Goal: Task Accomplishment & Management: Complete application form

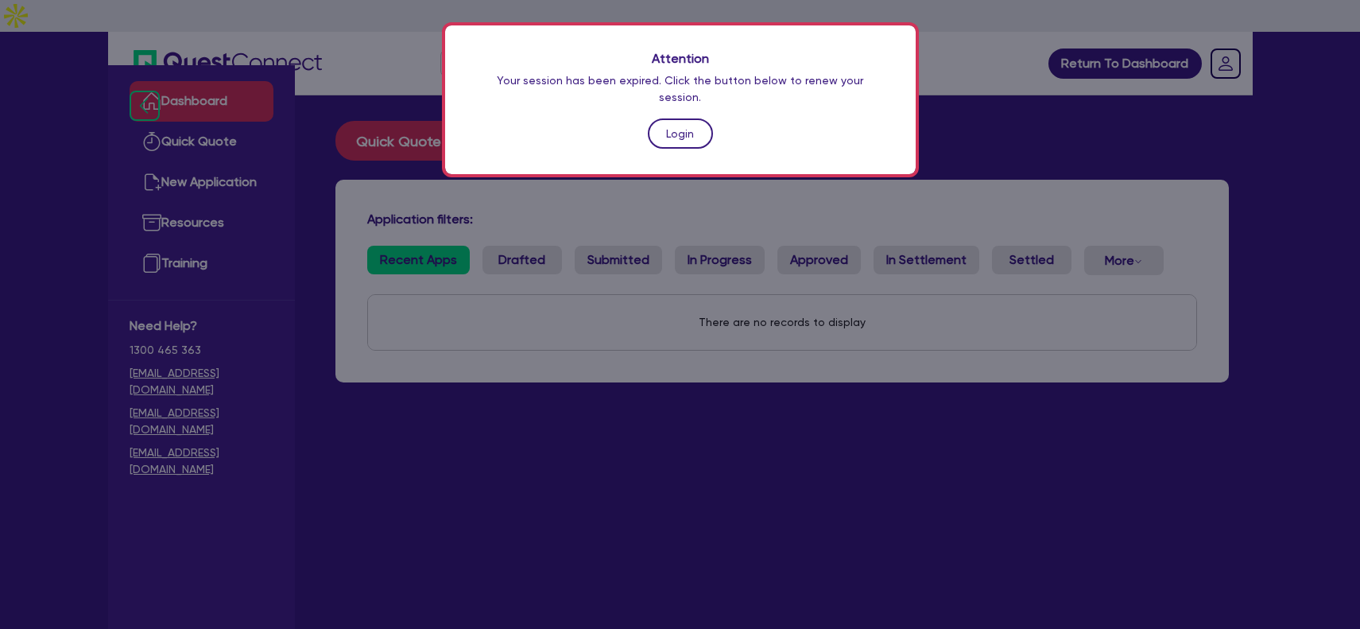
click at [678, 118] on link "Login" at bounding box center [680, 133] width 65 height 30
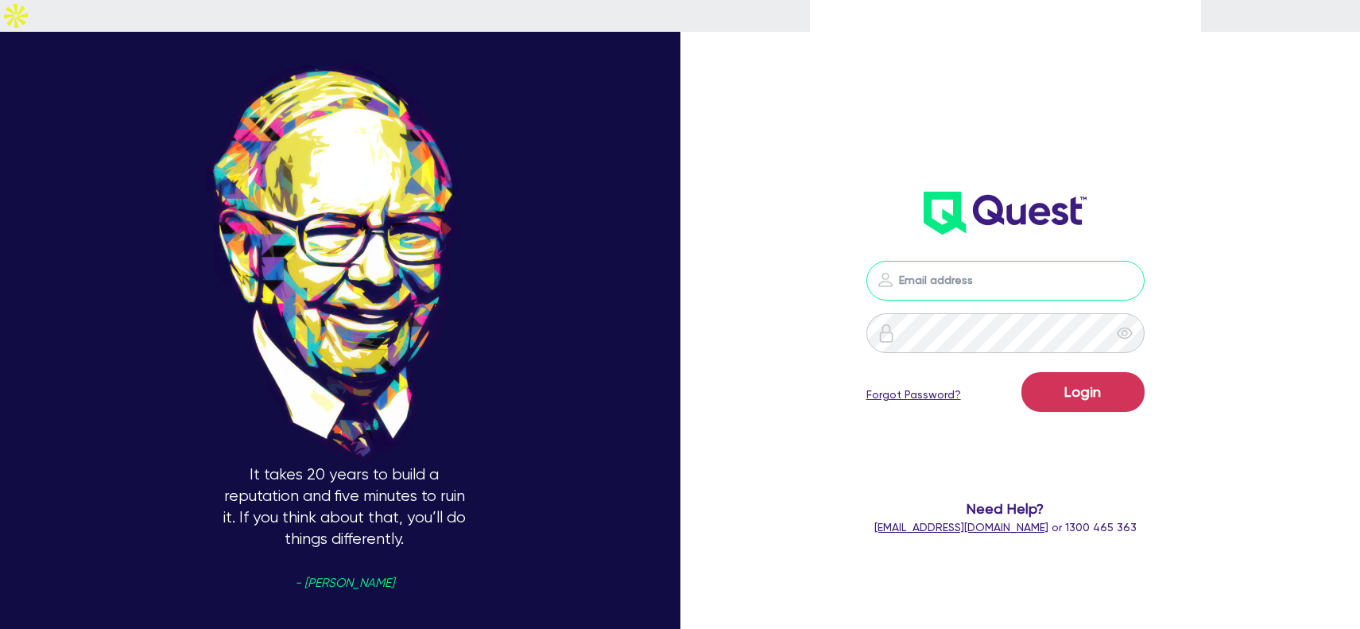
type input "[PERSON_NAME][EMAIL_ADDRESS][DOMAIN_NAME]"
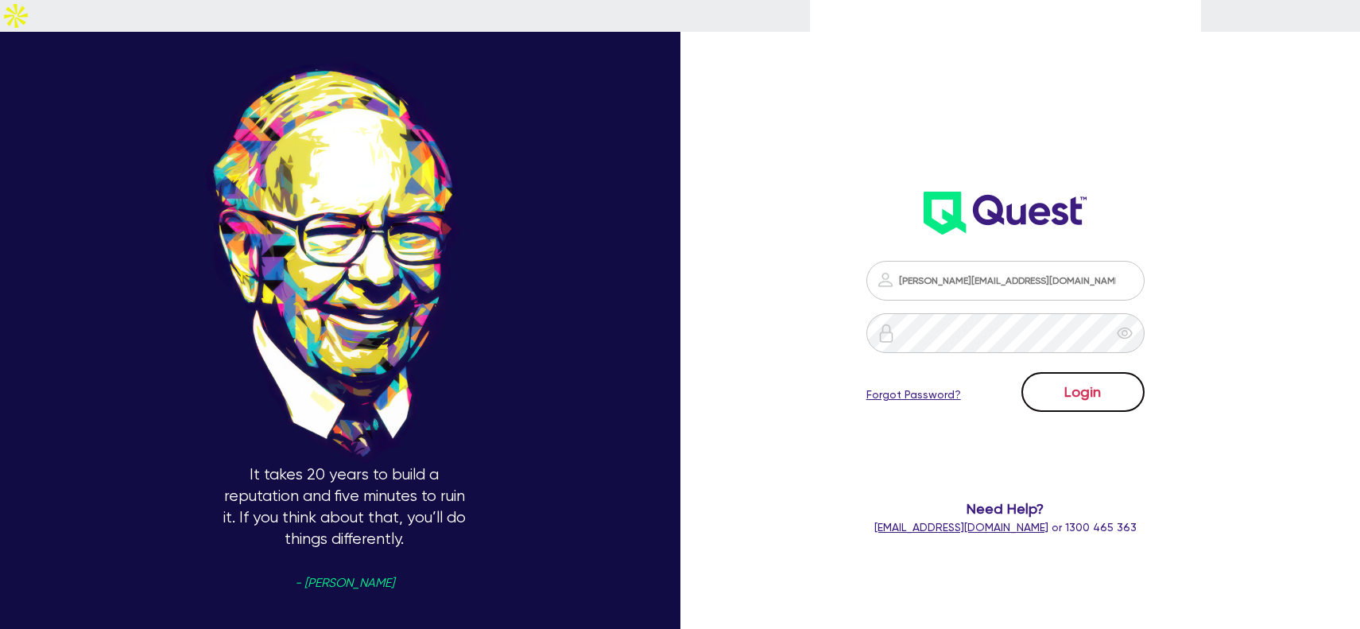
click at [1080, 372] on button "Login" at bounding box center [1082, 392] width 123 height 40
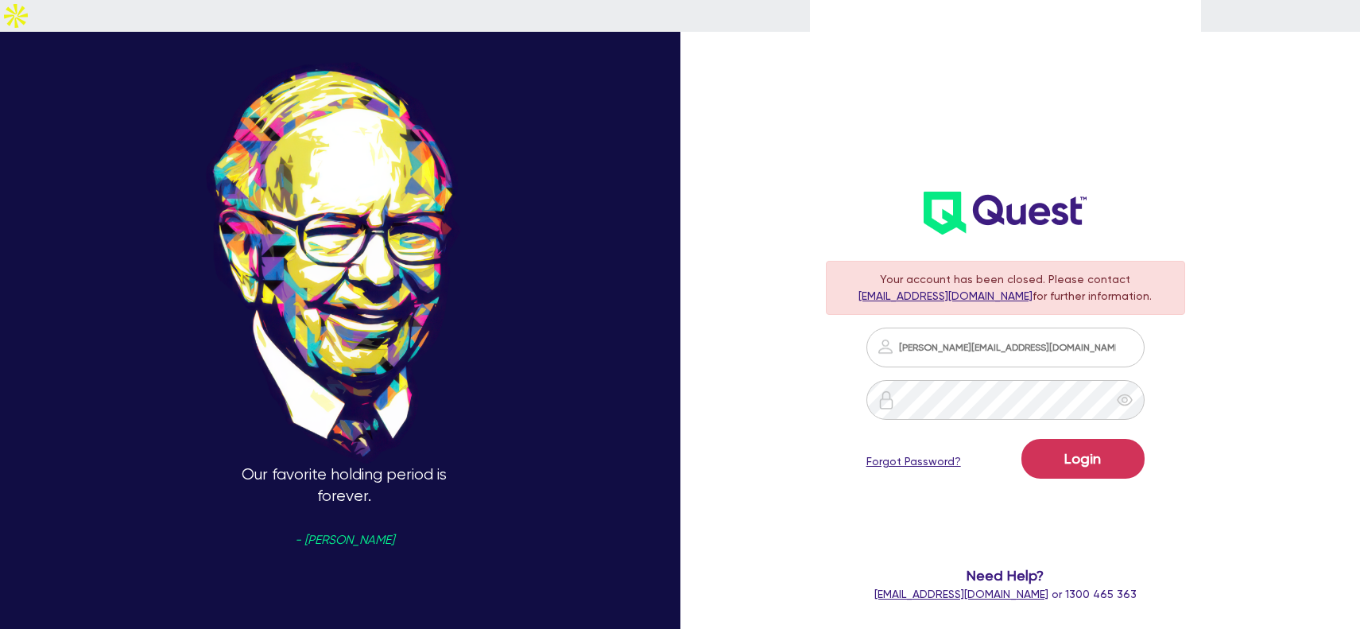
click at [755, 441] on div "Our favorite holding period is forever. - [PERSON_NAME] Your account has been c…" at bounding box center [680, 346] width 1360 height 770
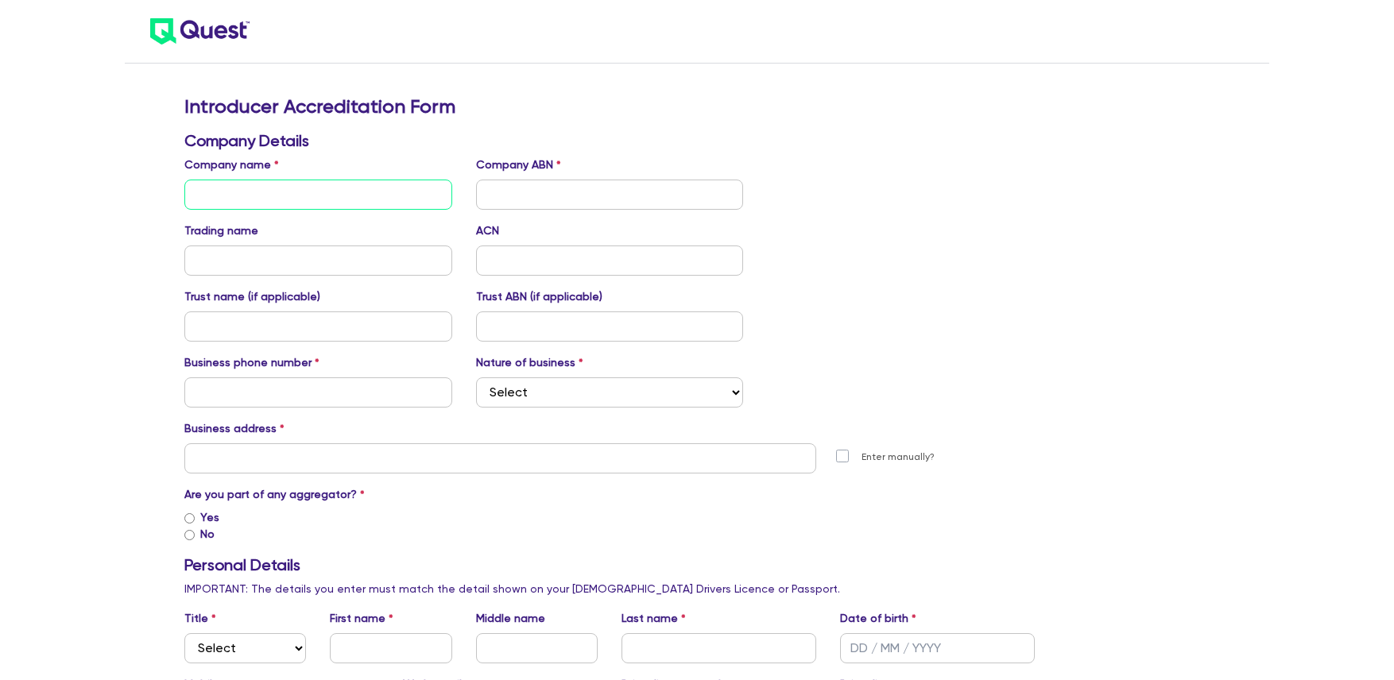
click at [318, 192] on input "text" at bounding box center [318, 195] width 268 height 30
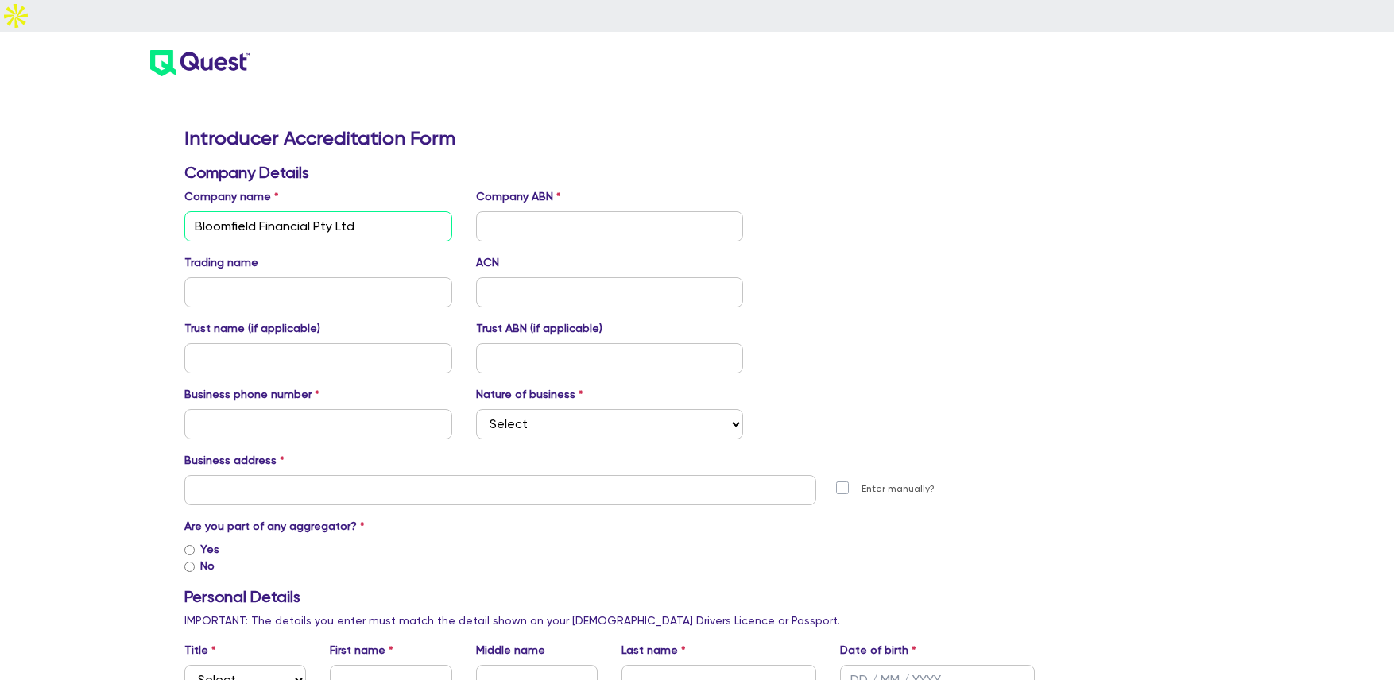
drag, startPoint x: 386, startPoint y: 192, endPoint x: 137, endPoint y: 207, distance: 249.2
type input "Bloomfield Financial Pty Ltd"
click at [270, 277] on input "text" at bounding box center [318, 292] width 268 height 30
paste input "Bloomfield Financial Pty Ltd"
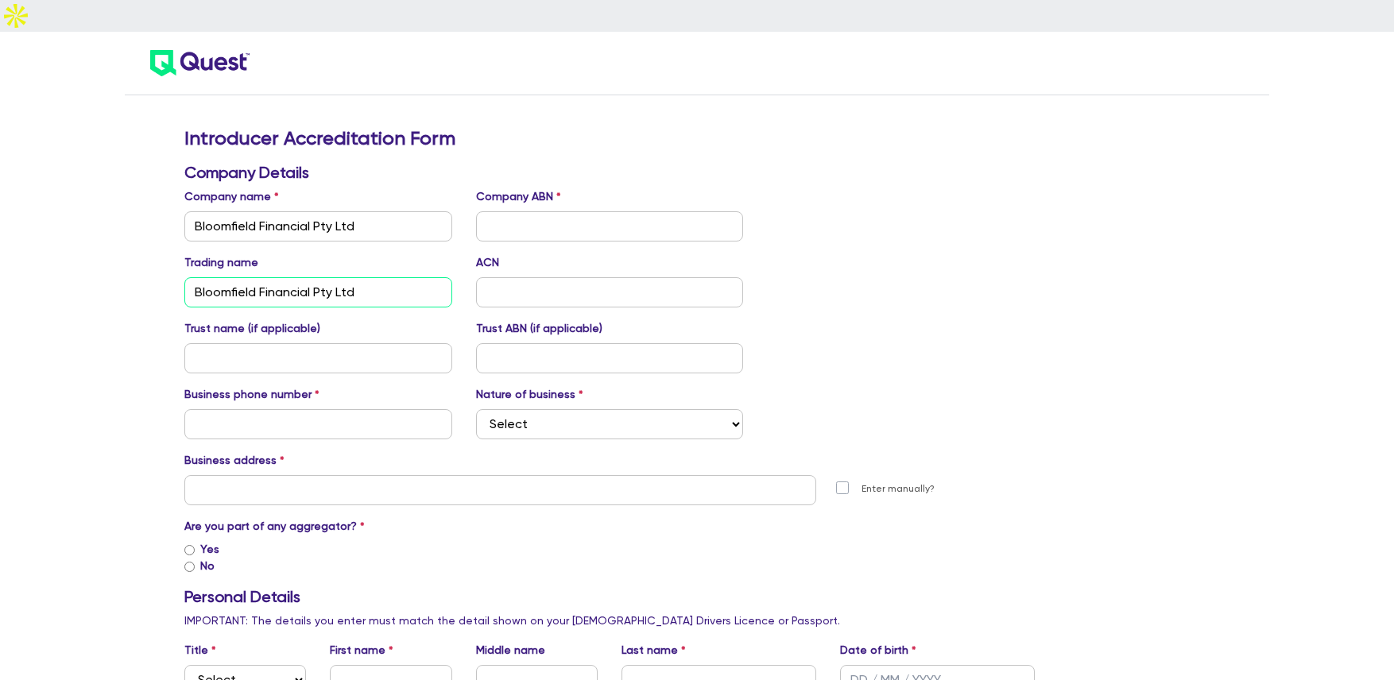
type input "Bloomfield Financial Pty Ltd"
click at [500, 211] on input "text" at bounding box center [610, 226] width 268 height 30
type input "156"
drag, startPoint x: 530, startPoint y: 193, endPoint x: 461, endPoint y: 193, distance: 69.1
click at [461, 193] on div "Company name Bloomfield Financial Pty Ltd Company ABN 156" at bounding box center [609, 214] width 874 height 53
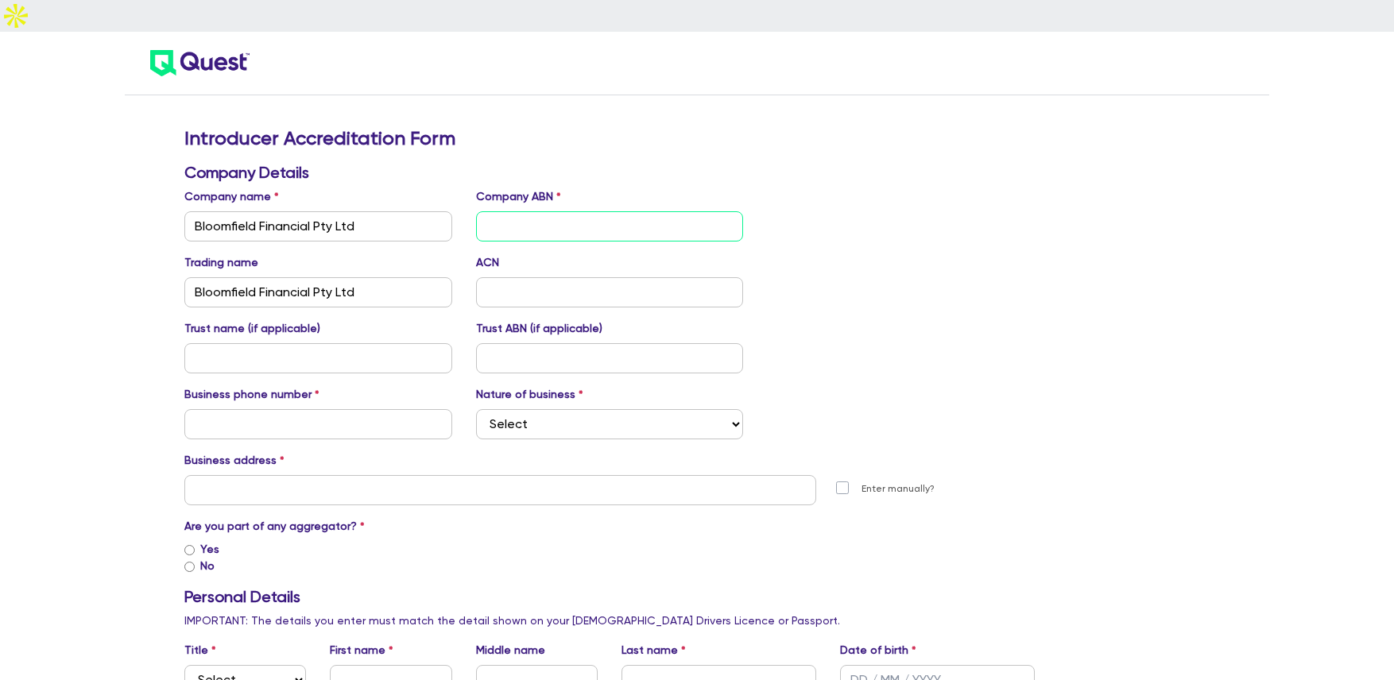
paste input "15646543491"
click at [549, 277] on input "text" at bounding box center [610, 292] width 268 height 30
drag, startPoint x: 573, startPoint y: 195, endPoint x: 499, endPoint y: 195, distance: 73.9
click at [499, 211] on input "15x" at bounding box center [610, 226] width 268 height 30
type input "15646543491"
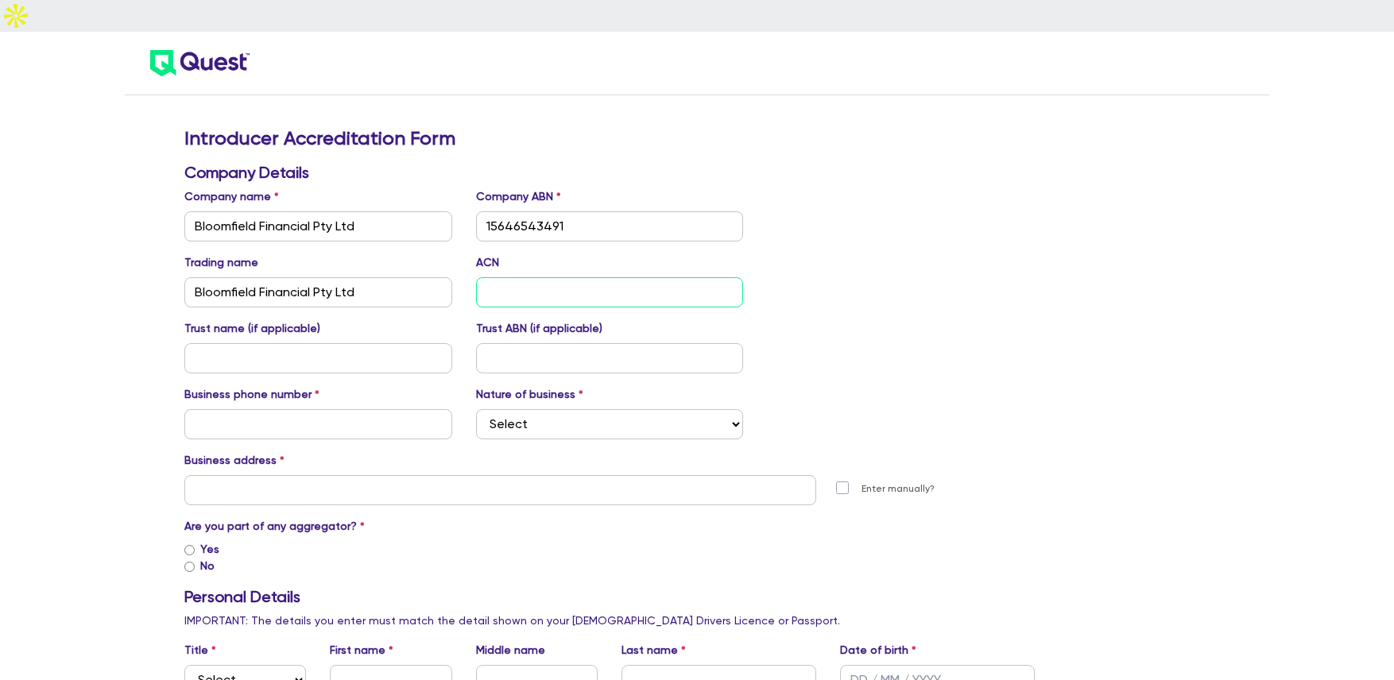
click at [533, 277] on input "text" at bounding box center [610, 292] width 268 height 30
paste input "646543491"
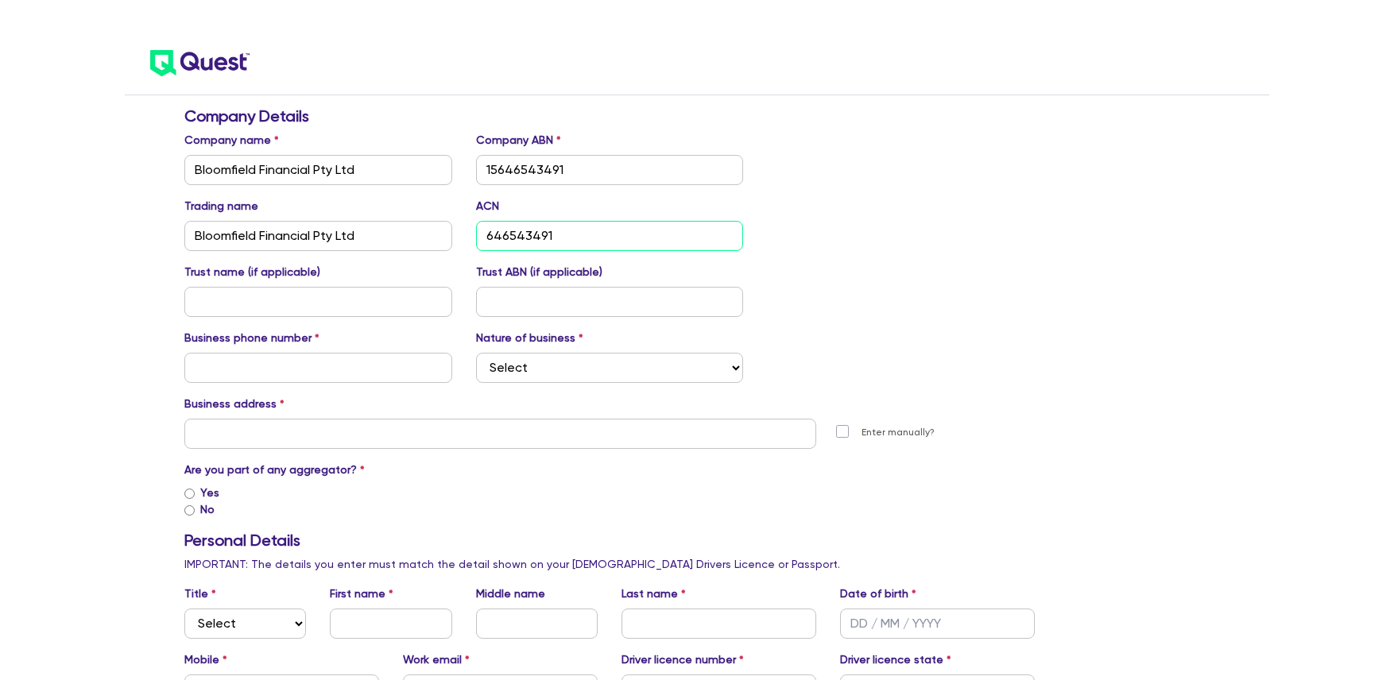
scroll to position [64, 0]
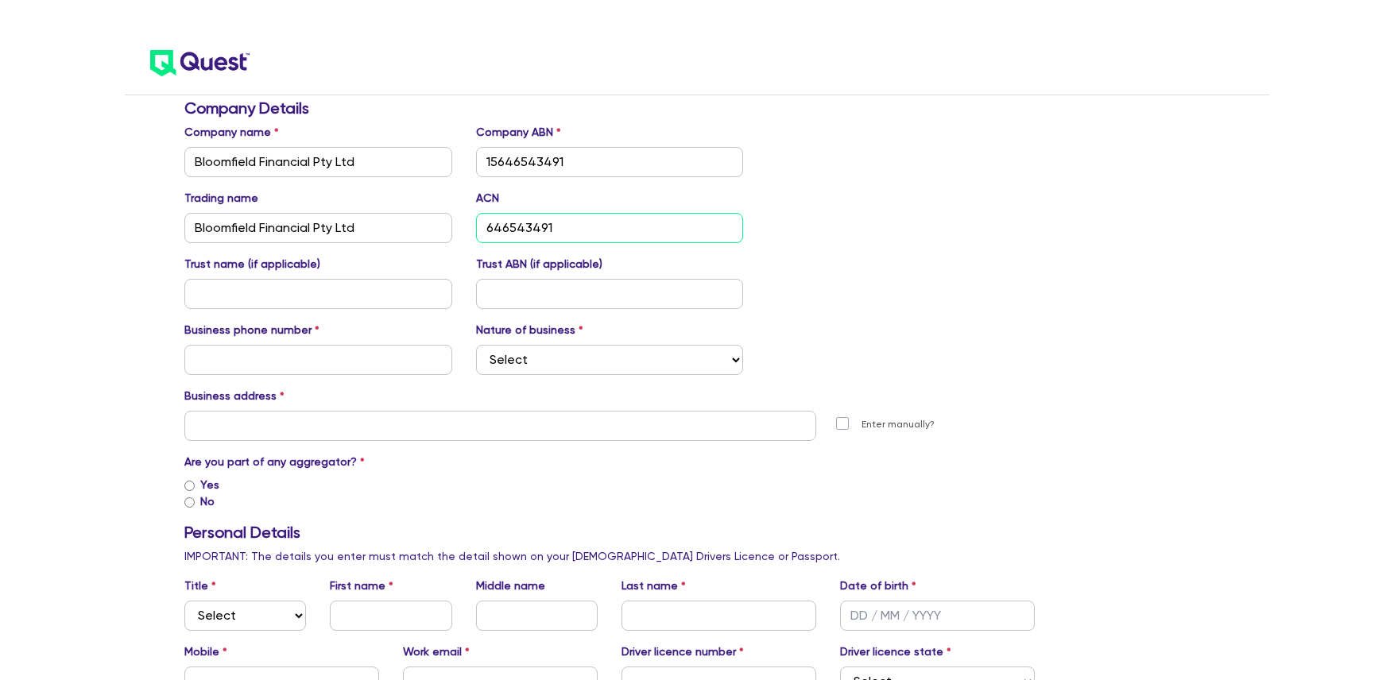
type input "646543491"
click at [300, 345] on input "text" at bounding box center [318, 360] width 268 height 30
type input "0432646364"
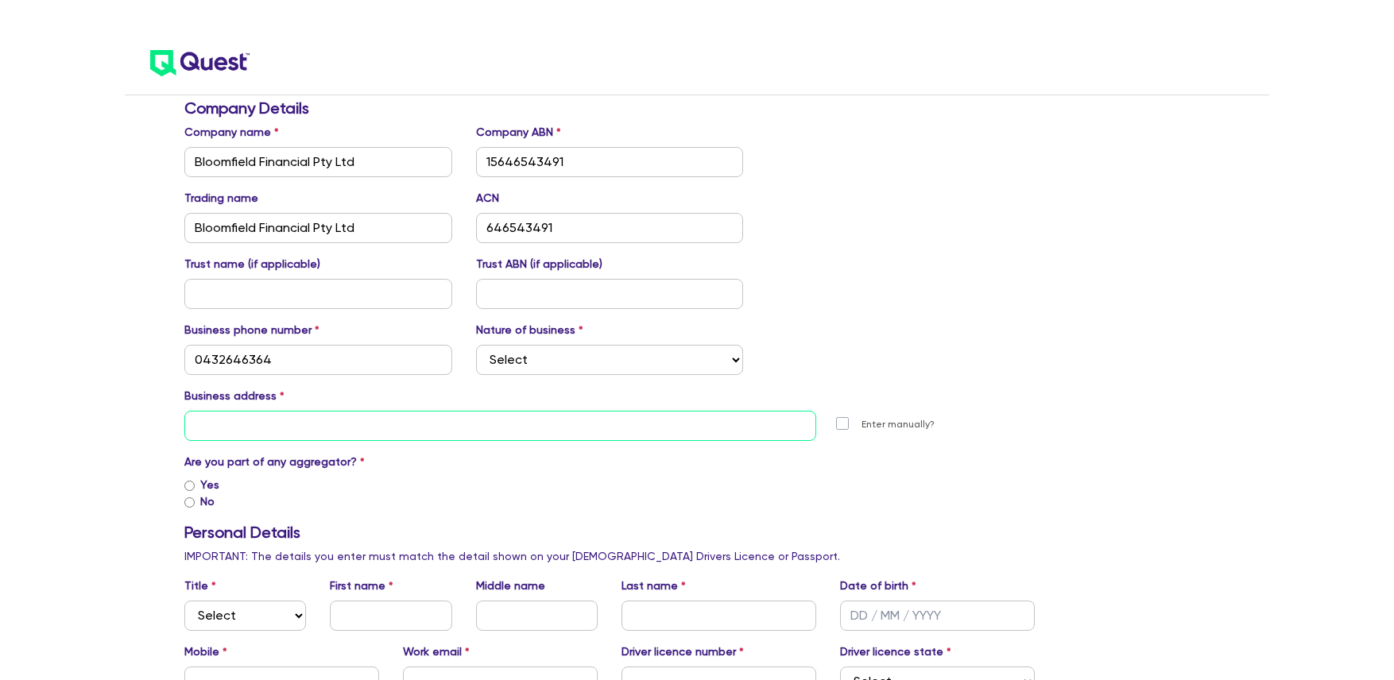
type input "Suite 4, 6-7 Gurrigal Street"
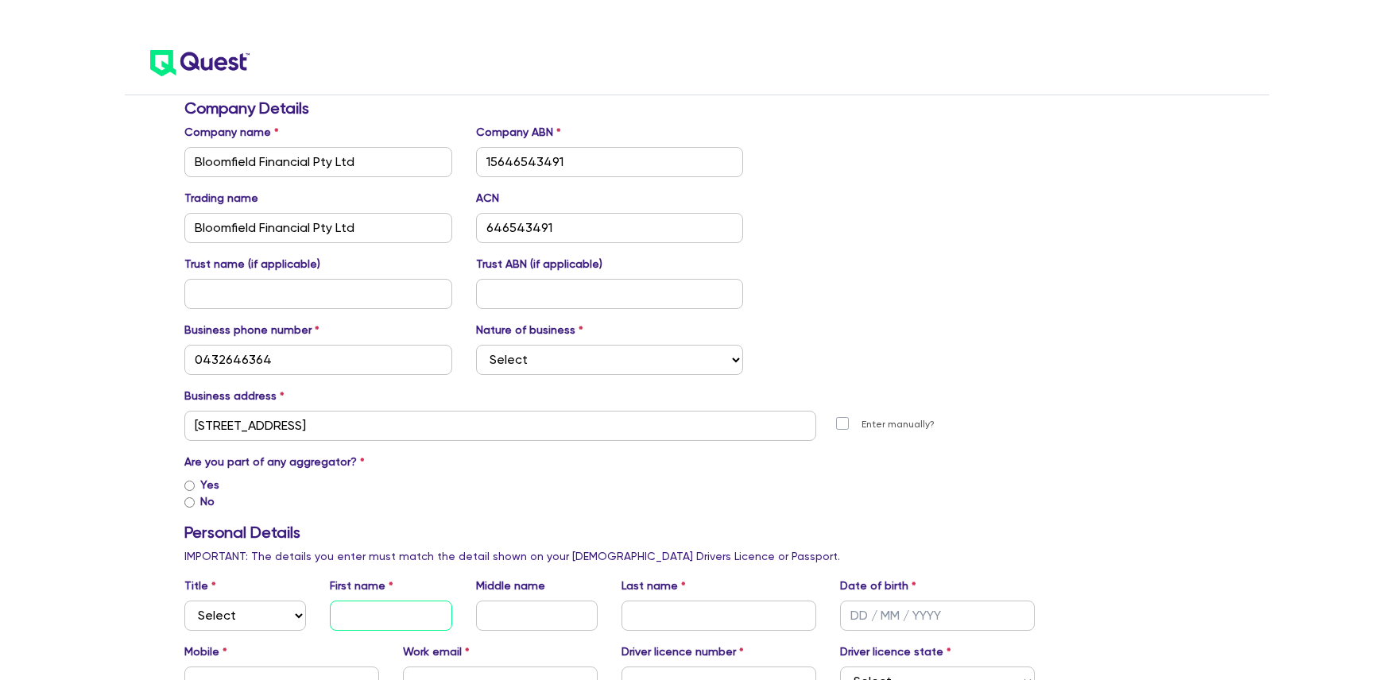
type input "Harrison"
type input "Haydon Bloomfield Financial Pty"
type input "Ltd"
type input "[PERSON_NAME][EMAIL_ADDRESS][DOMAIN_NAME]"
type input "NSW"
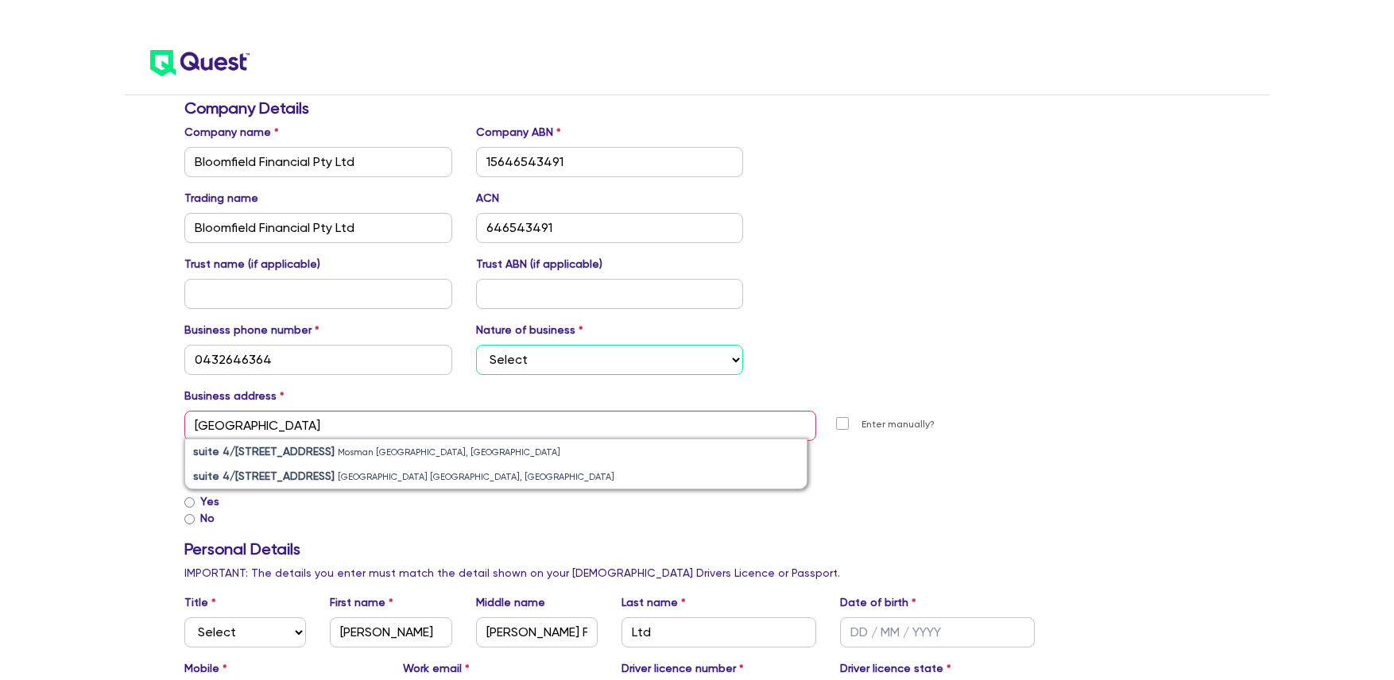
click at [572, 345] on select "Select Mortgage Broker Finance Broker Accountant Financial Planning Supplier/Ve…" at bounding box center [610, 360] width 268 height 30
select select "FINANCE_BROKER"
click at [476, 345] on select "Select Mortgage Broker Finance Broker Accountant Financial Planning Supplier/Ve…" at bounding box center [610, 360] width 268 height 30
drag, startPoint x: 281, startPoint y: 397, endPoint x: 52, endPoint y: 397, distance: 229.7
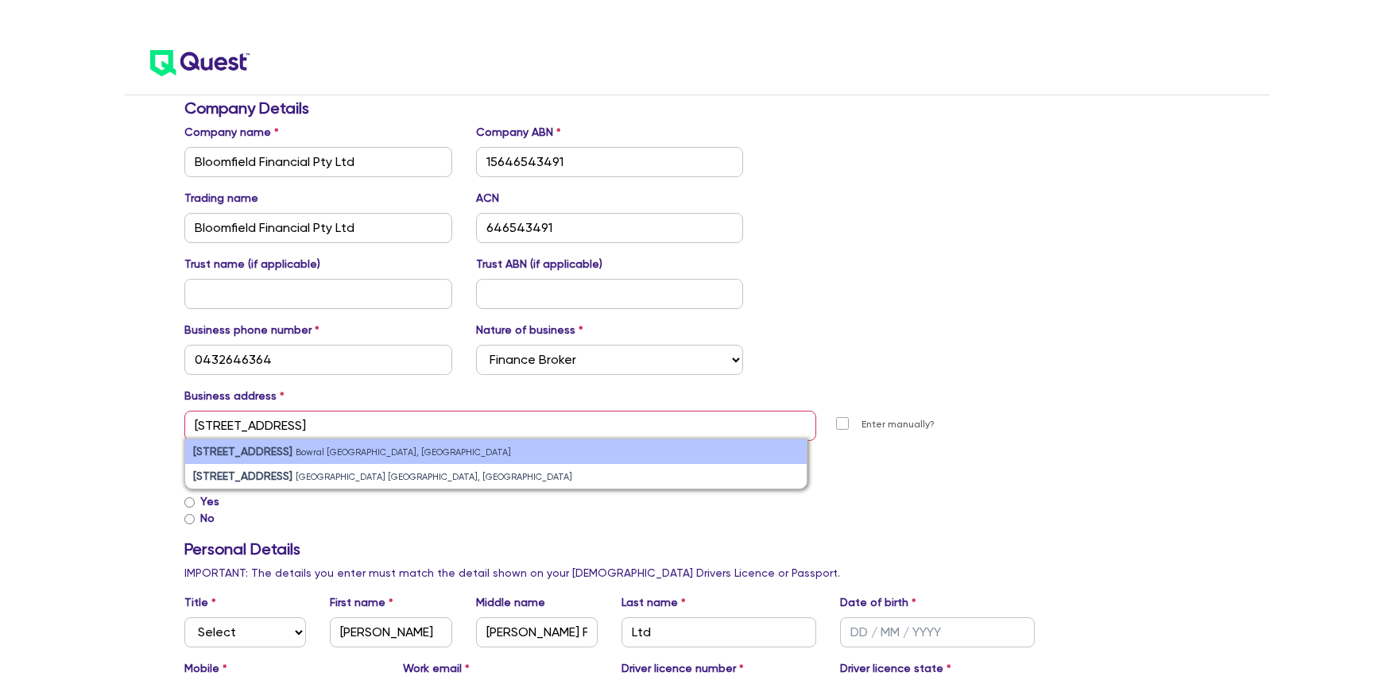
click at [365, 447] on small "Bowral NSW, Australia" at bounding box center [403, 452] width 215 height 10
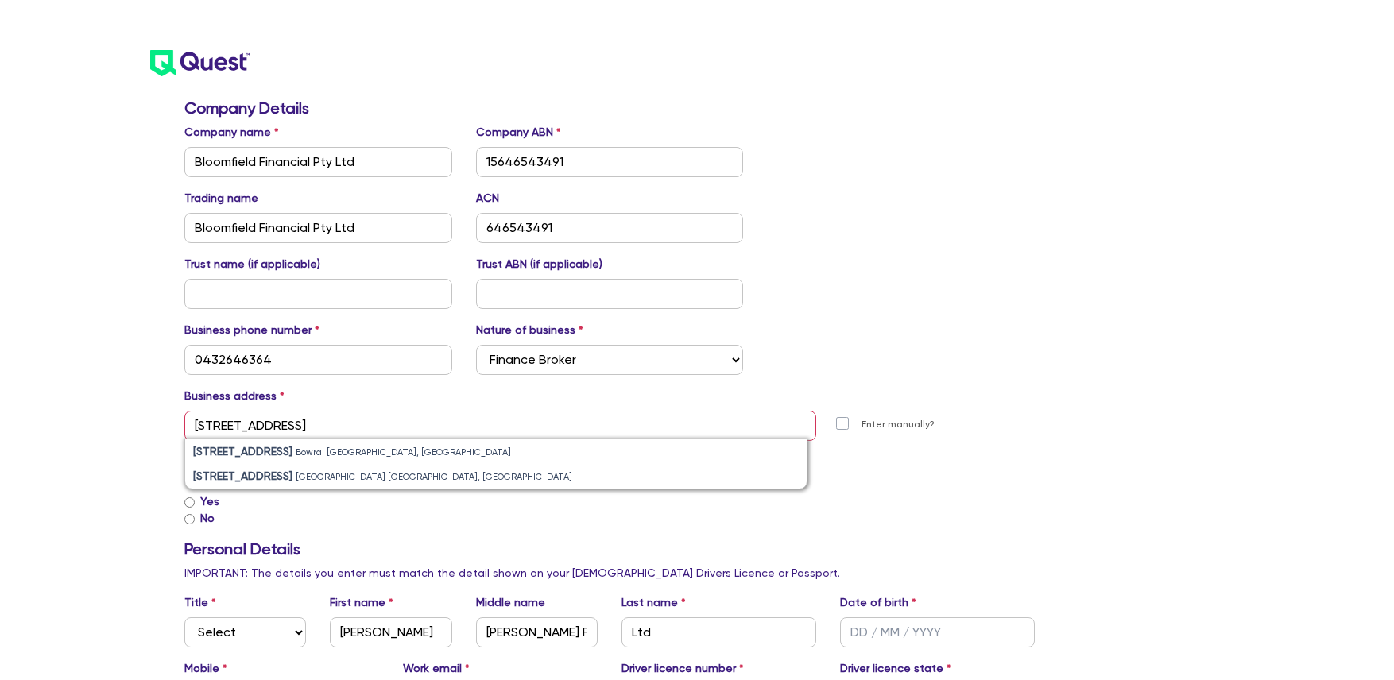
type input "2 68 Station St Bowral NSW 2576"
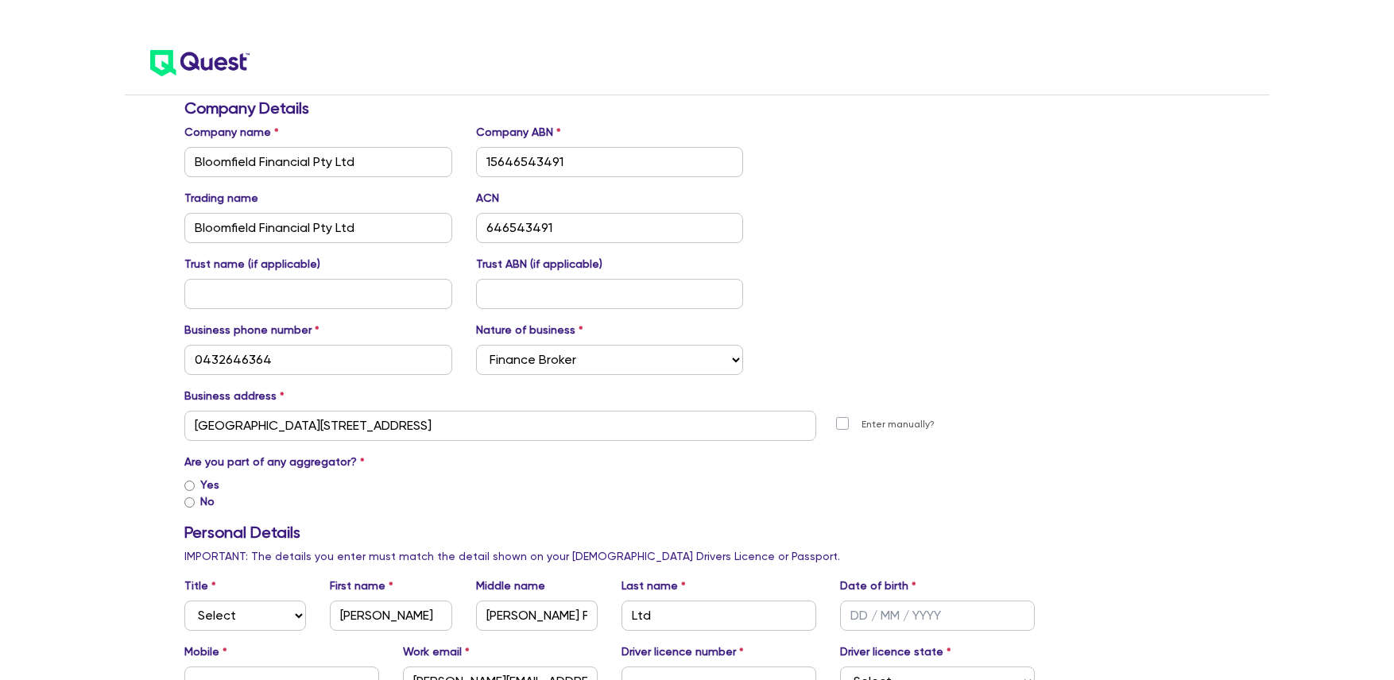
scroll to position [134, 0]
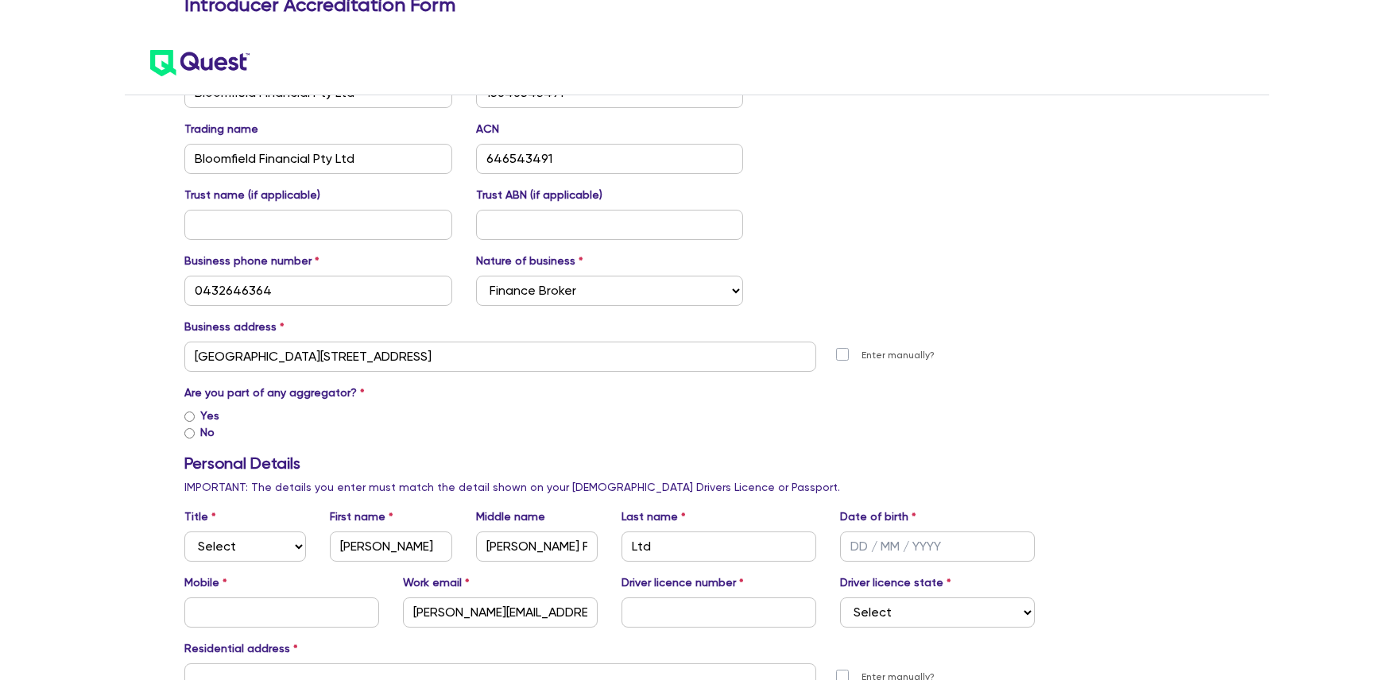
click at [189, 412] on input "Yes" at bounding box center [189, 417] width 10 height 10
radio input "true"
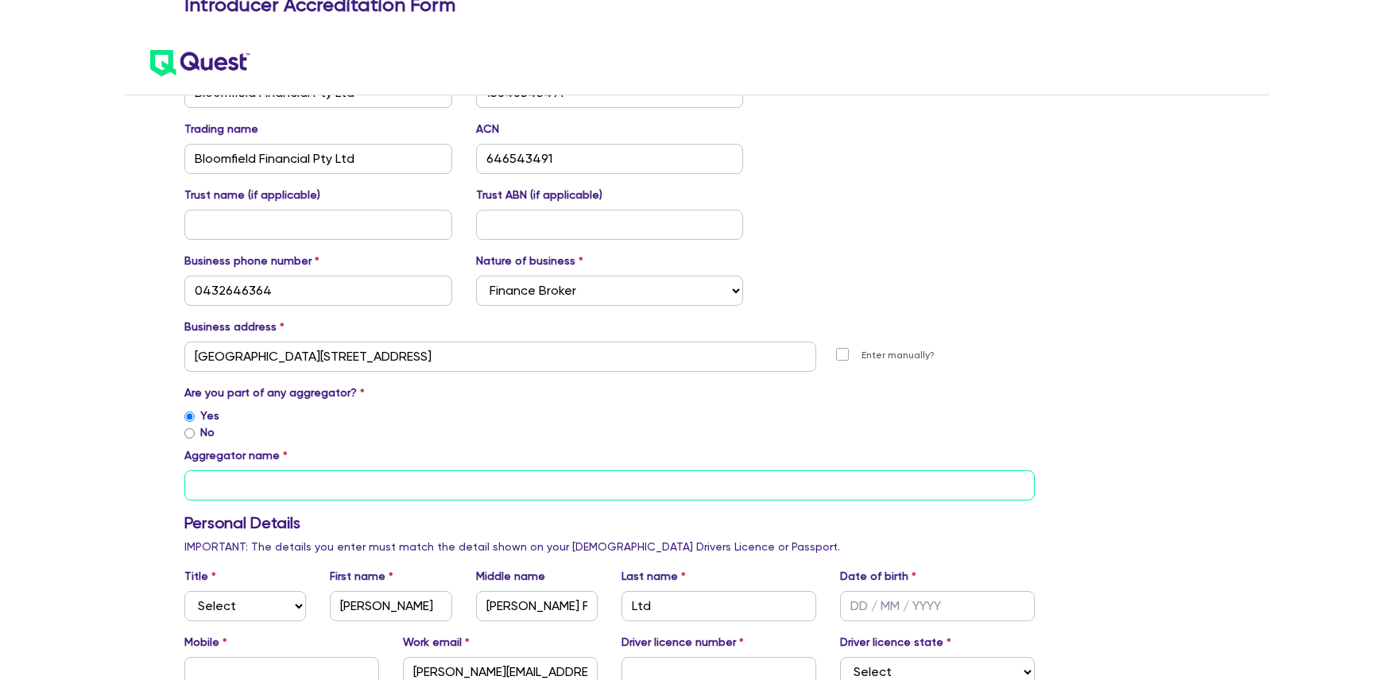
click at [283, 470] on input "text" at bounding box center [609, 485] width 850 height 30
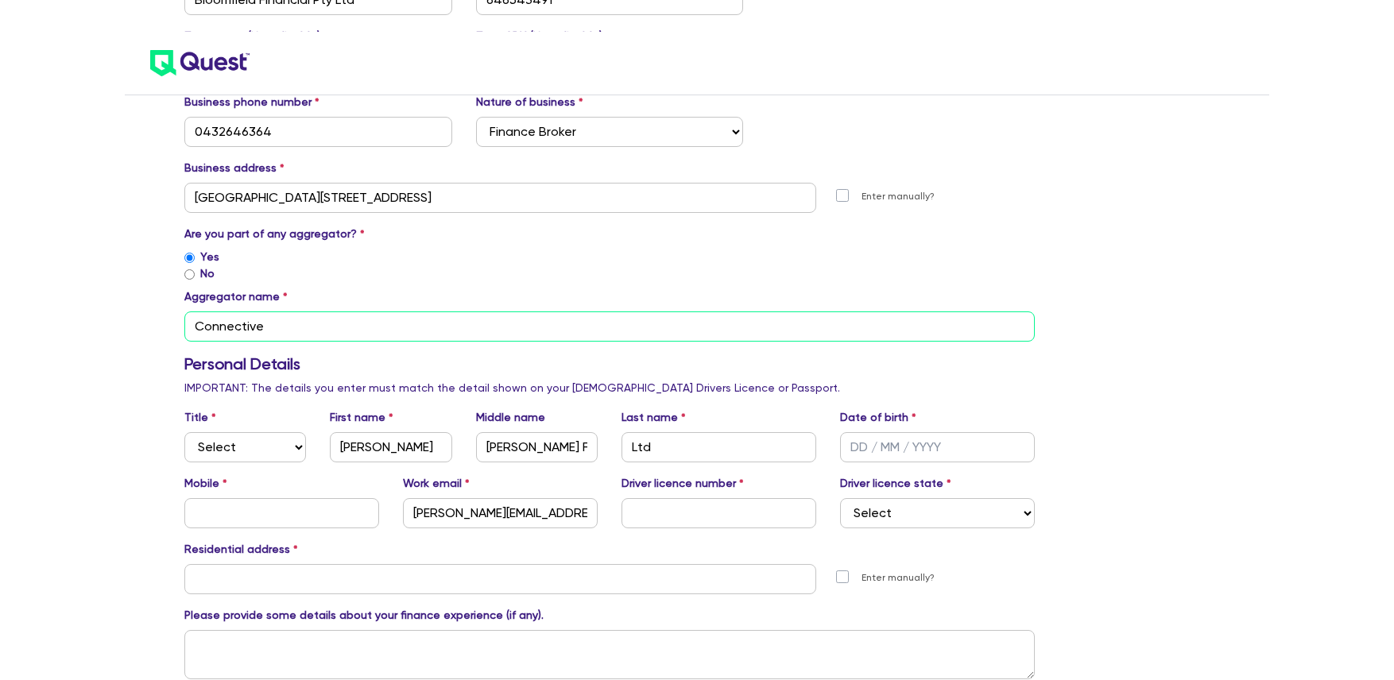
scroll to position [299, 0]
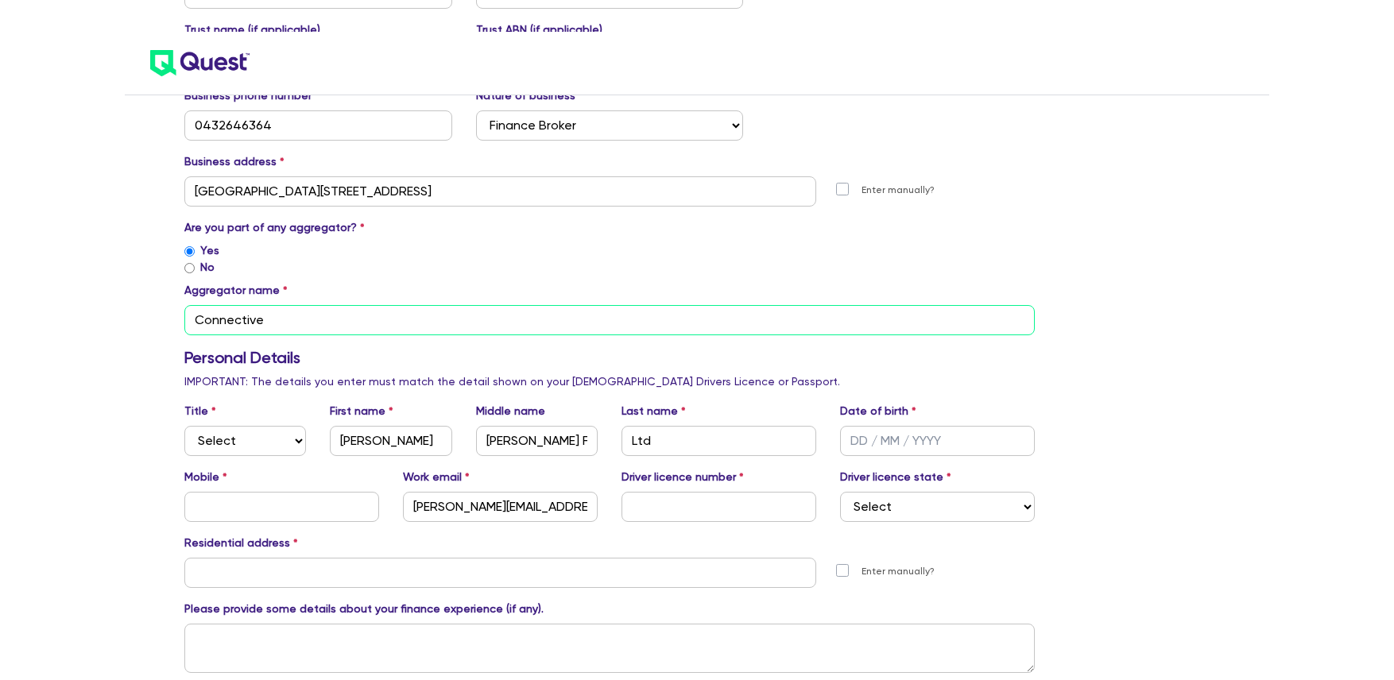
type input "Connective"
click at [234, 426] on select "Select Mr Mrs Ms Miss Dr" at bounding box center [245, 441] width 122 height 30
select select "MR"
click at [184, 426] on select "Select Mr Mrs Ms Miss Dr" at bounding box center [245, 441] width 122 height 30
click at [537, 426] on input "Haydon Bloomfield Financial Pty" at bounding box center [537, 441] width 122 height 30
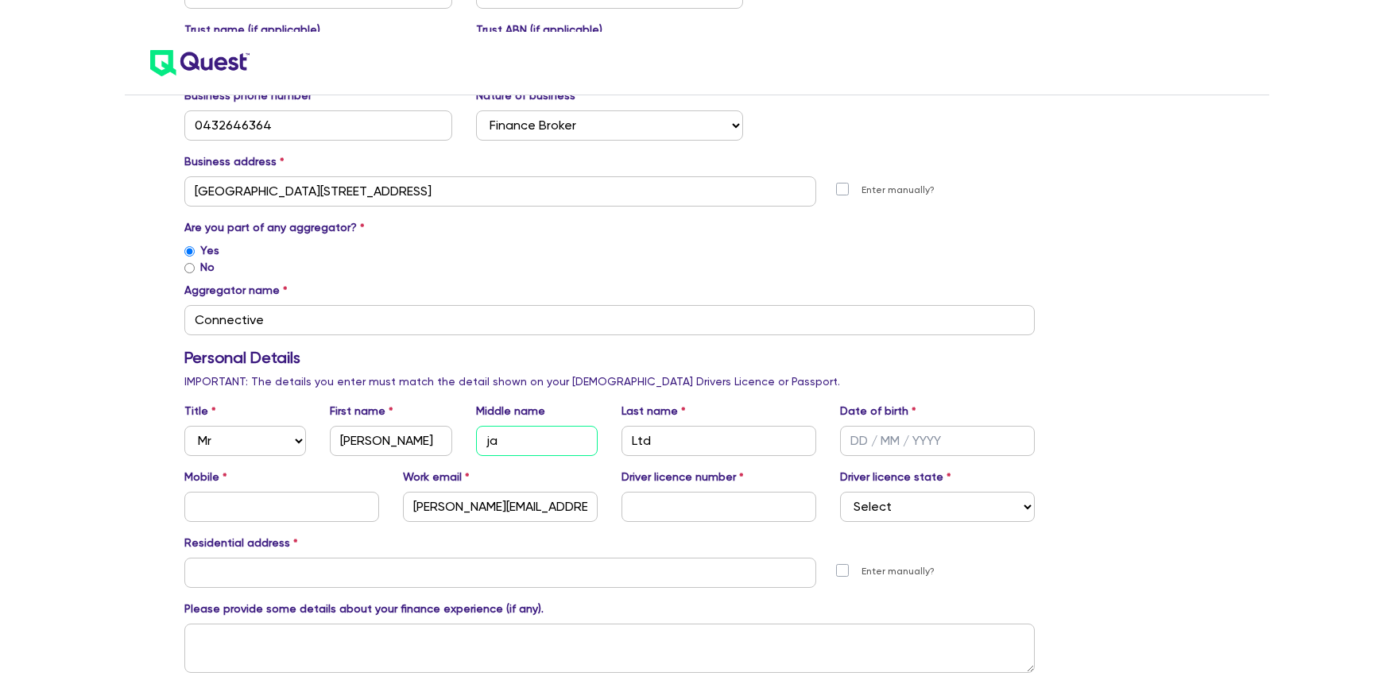
type input "j"
type input "James"
click at [745, 426] on input "Ltd" at bounding box center [718, 441] width 195 height 30
type input "Haydon"
click at [857, 426] on input "text" at bounding box center [937, 441] width 195 height 30
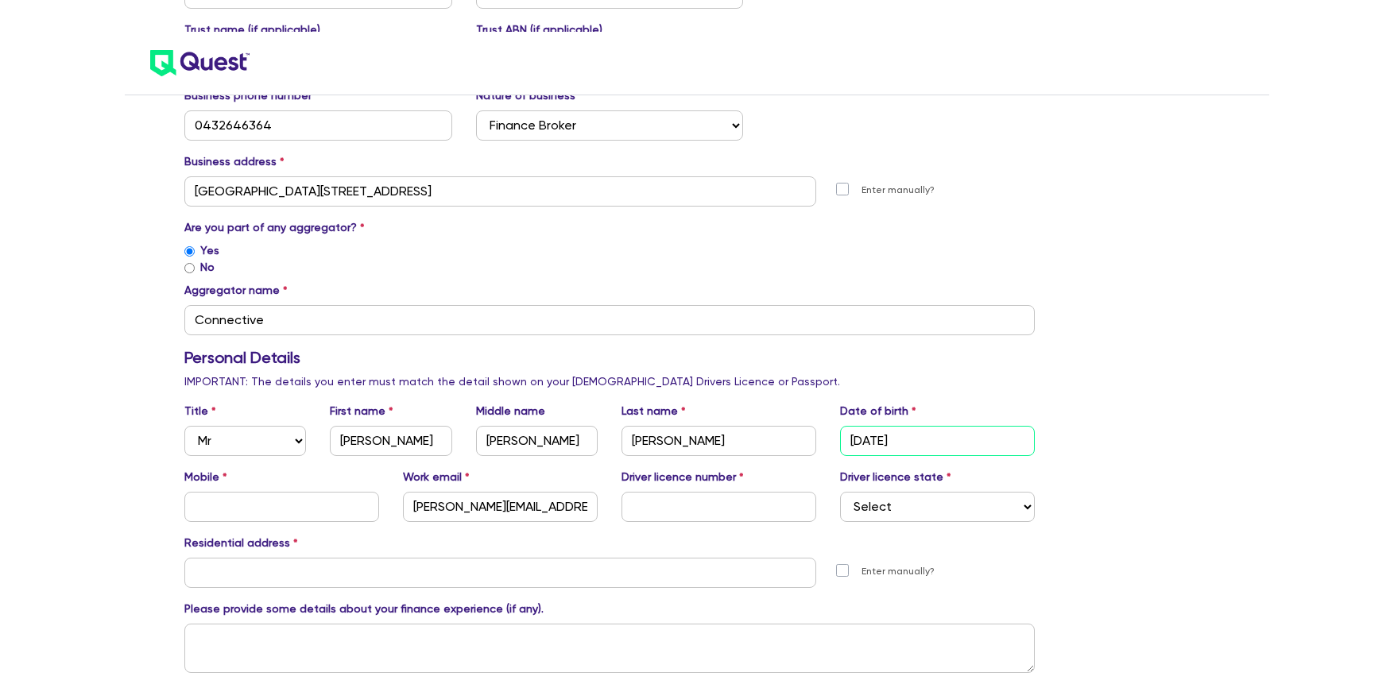
type input "04/10/1990"
click at [258, 492] on input "text" at bounding box center [281, 507] width 195 height 30
type input "0432646364"
click at [659, 492] on input "text" at bounding box center [718, 507] width 195 height 30
type input "15552068"
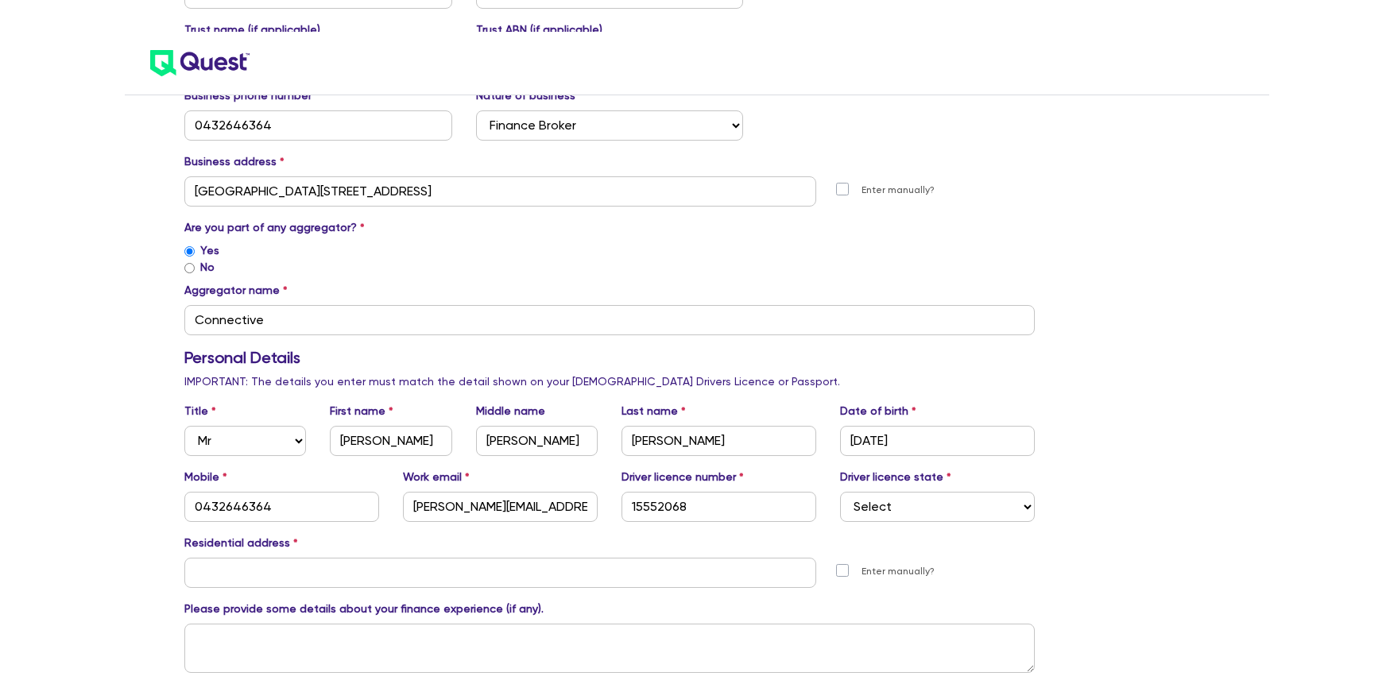
scroll to position [390, 0]
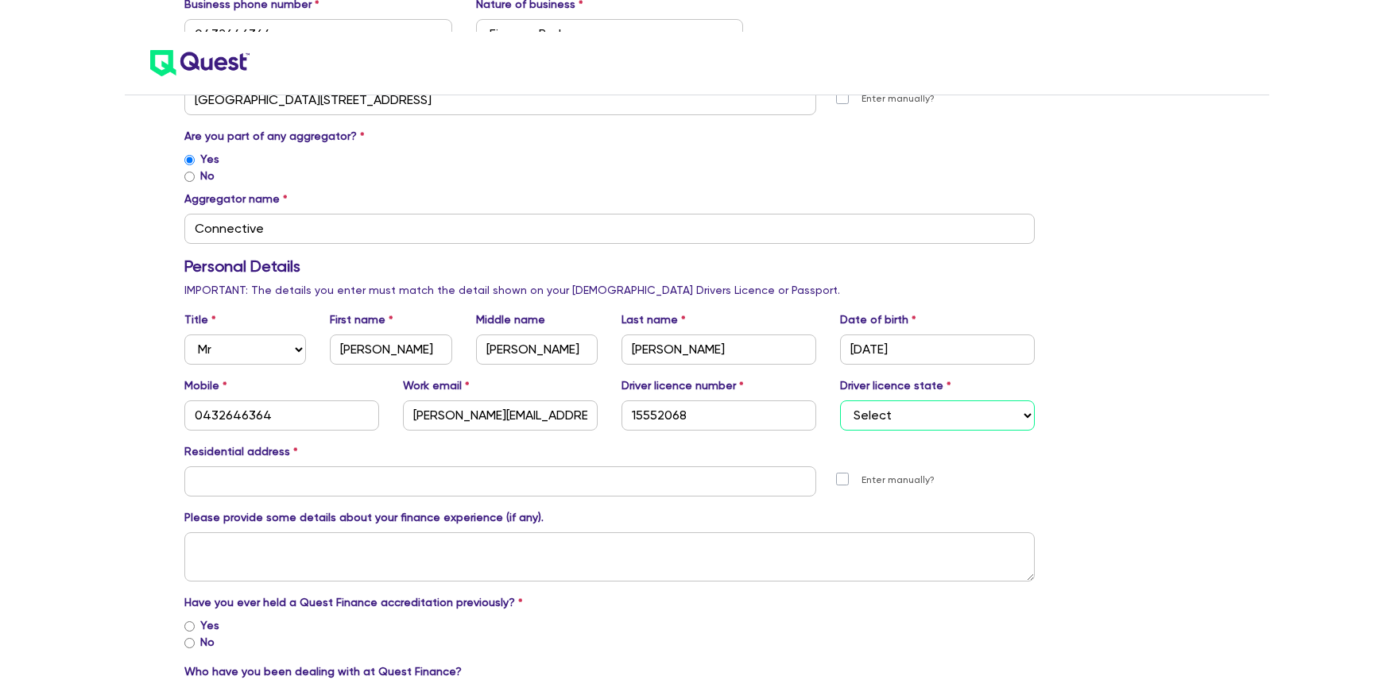
click at [886, 401] on select "Select NSW VIC QLD TAS ACT SA NT WA" at bounding box center [937, 416] width 195 height 30
select select "NSW"
click at [840, 401] on select "Select NSW VIC QLD TAS ACT SA NT WA" at bounding box center [937, 416] width 195 height 30
click at [351, 466] on div "Introducer Accreditation Form Company Details Company name Bloomfield Financial…" at bounding box center [609, 551] width 874 height 1628
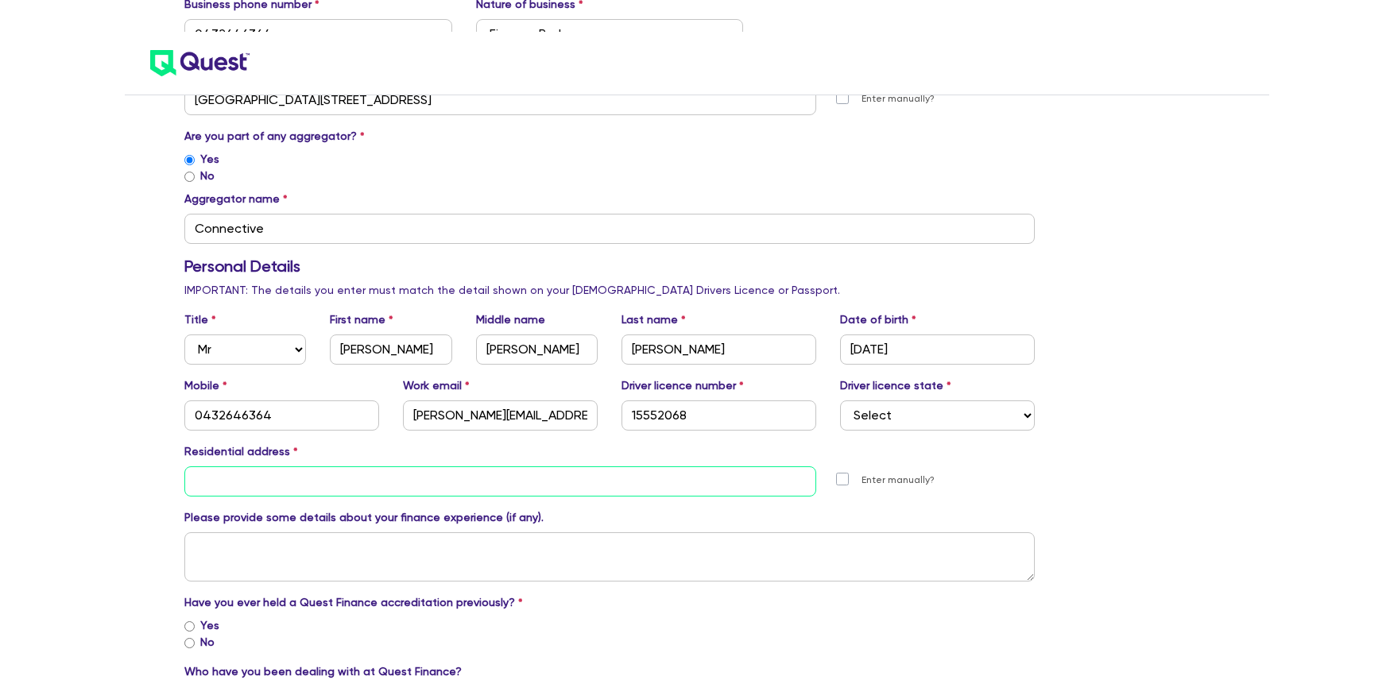
click at [335, 466] on input "text" at bounding box center [500, 481] width 632 height 30
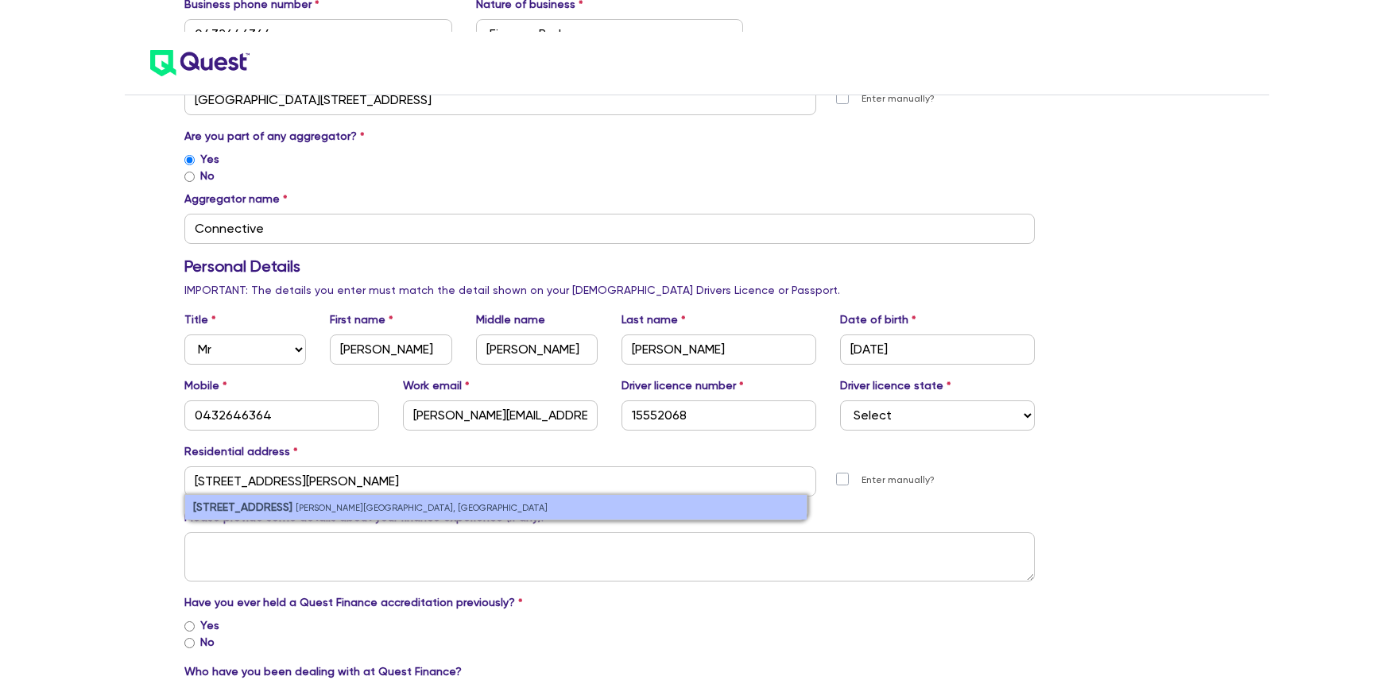
click at [296, 503] on small "Moss Vale NSW, Australia" at bounding box center [422, 508] width 252 height 10
type input "7 Woodville Rd Moss Vale NSW 2577"
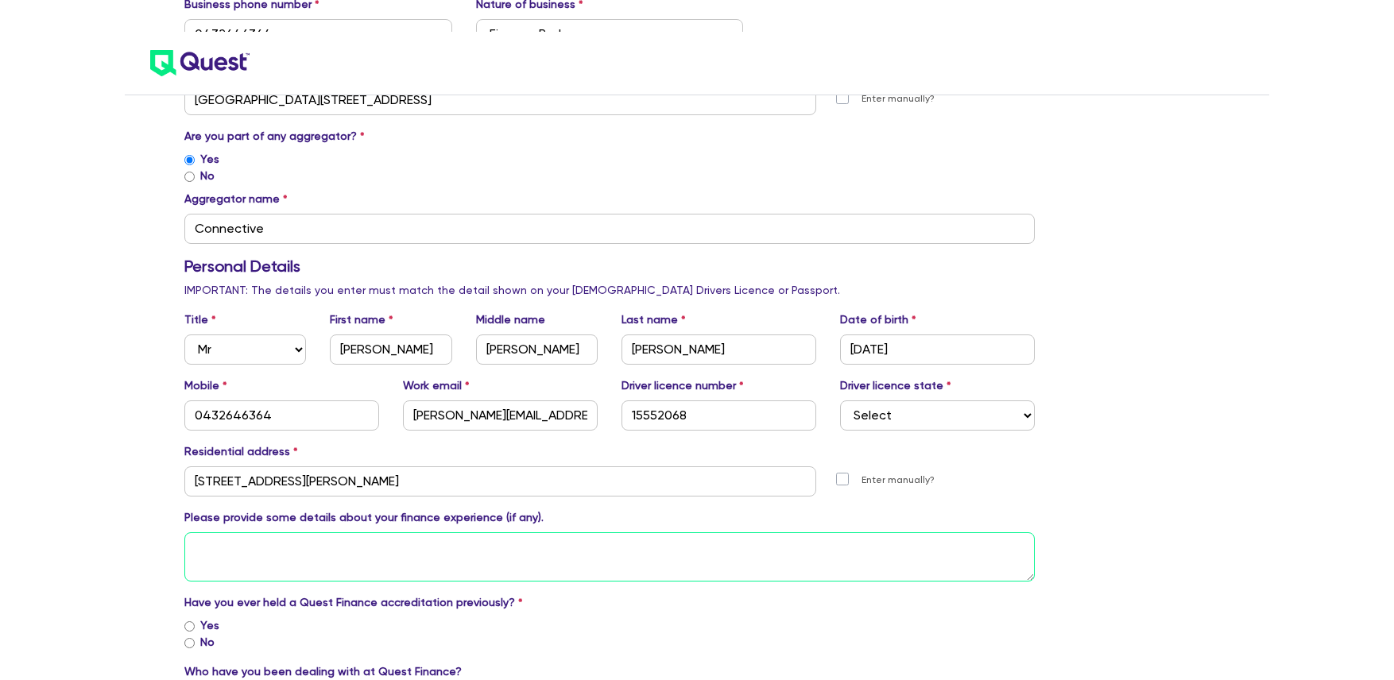
click at [265, 532] on textarea at bounding box center [609, 556] width 850 height 49
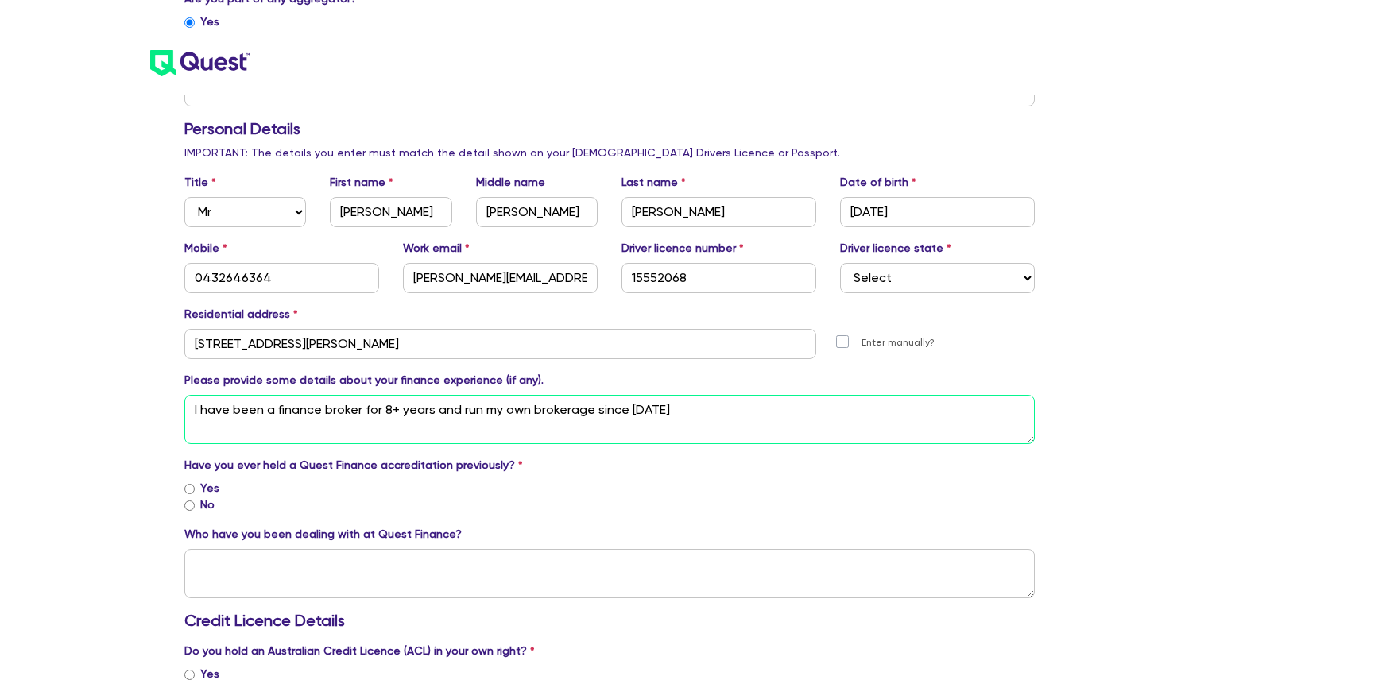
scroll to position [528, 0]
type textarea "I have been a finance broker for 8+ years and run my own brokerage since 2020"
click at [187, 483] on input "Yes" at bounding box center [189, 488] width 10 height 10
radio input "true"
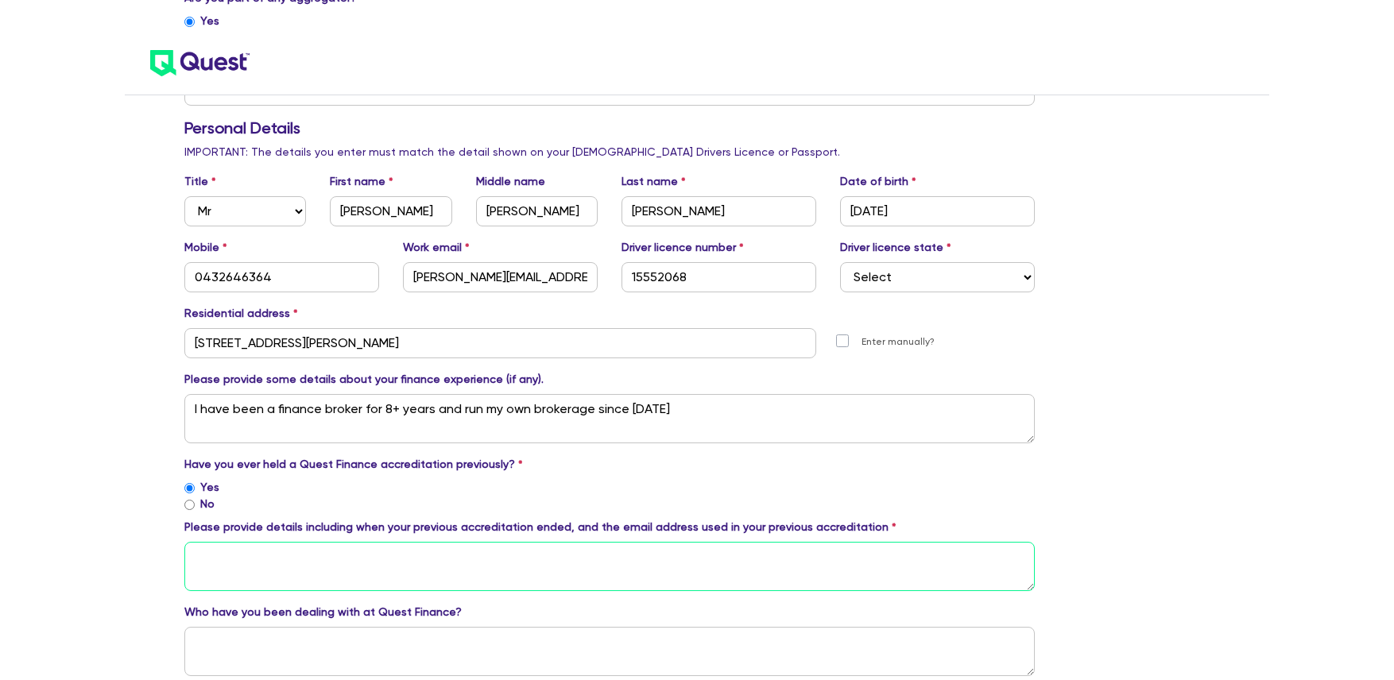
click at [327, 542] on textarea at bounding box center [609, 566] width 850 height 49
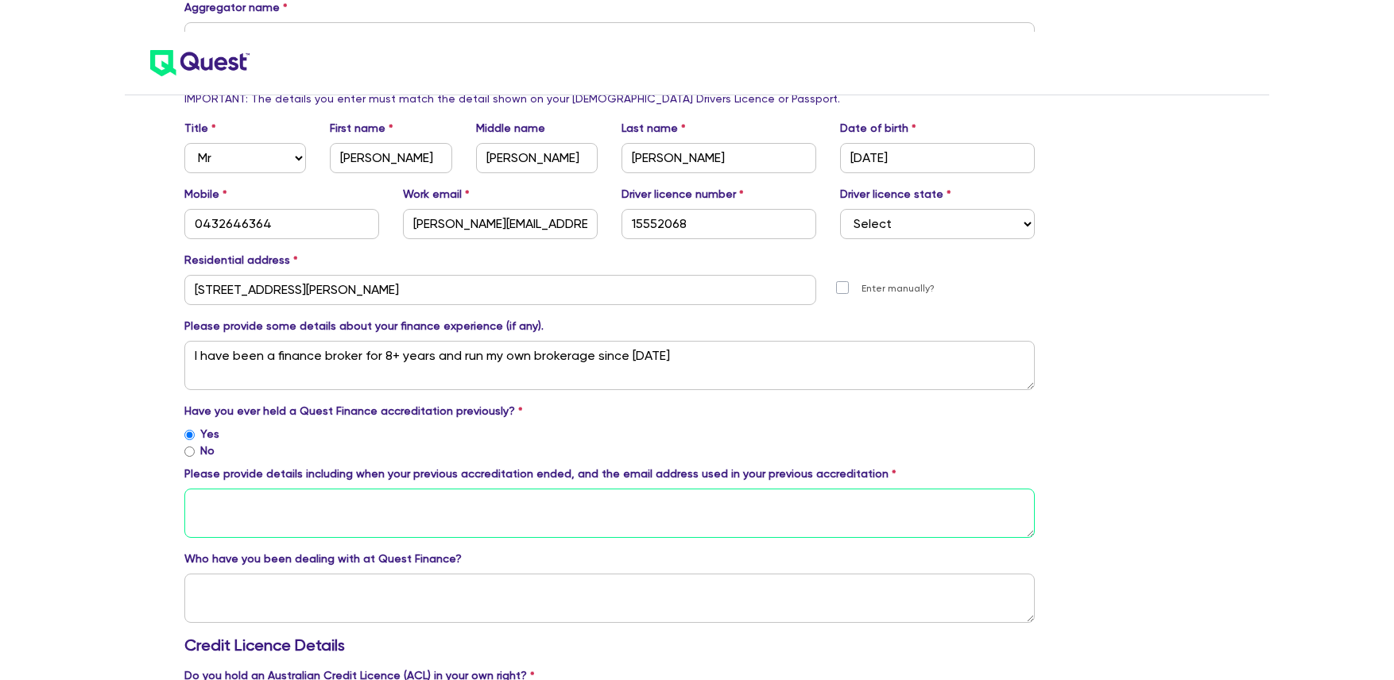
scroll to position [594, 0]
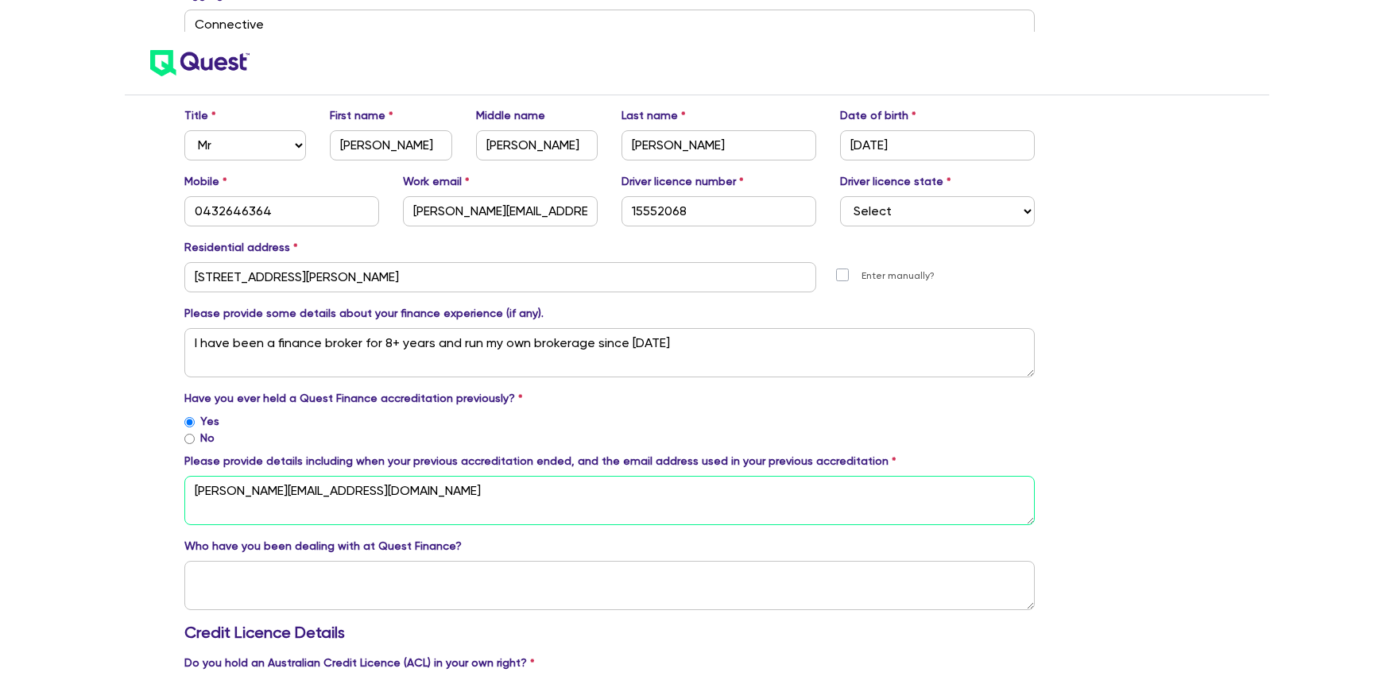
type textarea "[PERSON_NAME][EMAIL_ADDRESS][DOMAIN_NAME]"
click at [509, 561] on textarea at bounding box center [609, 585] width 850 height 49
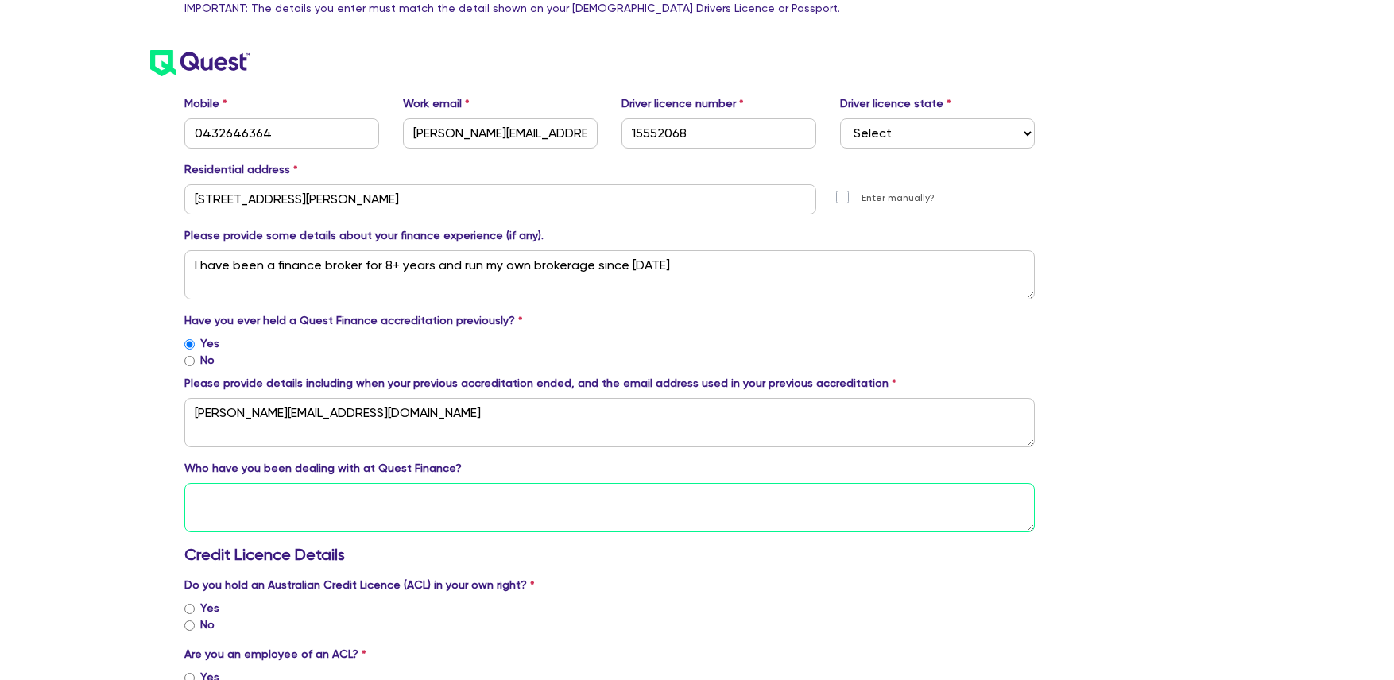
scroll to position [679, 0]
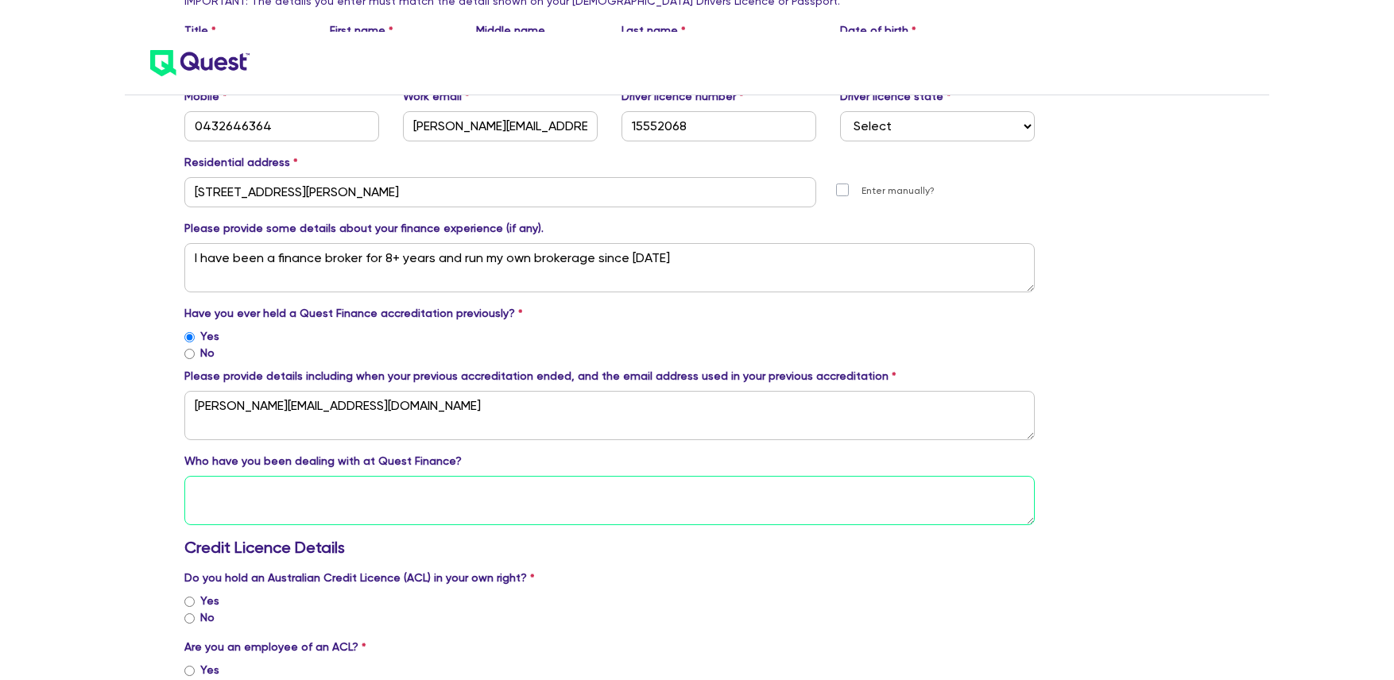
paste textarea "Sam Millard"
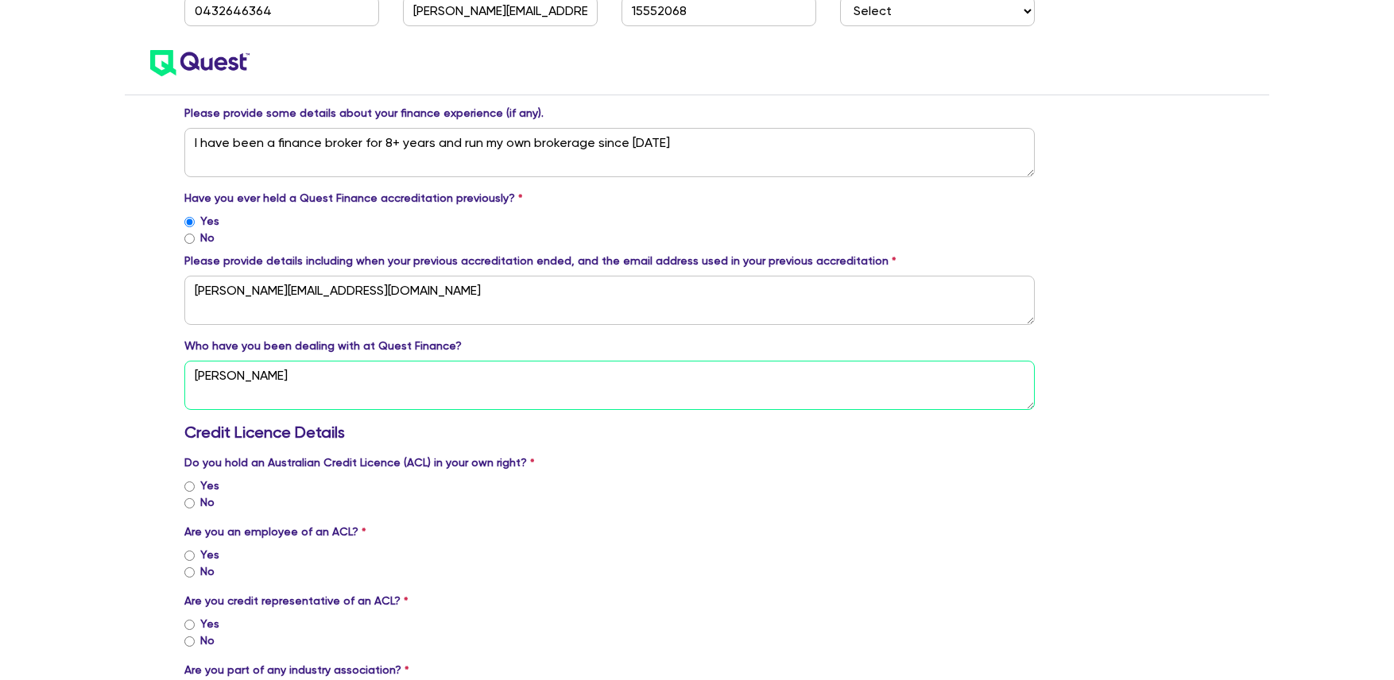
scroll to position [815, 0]
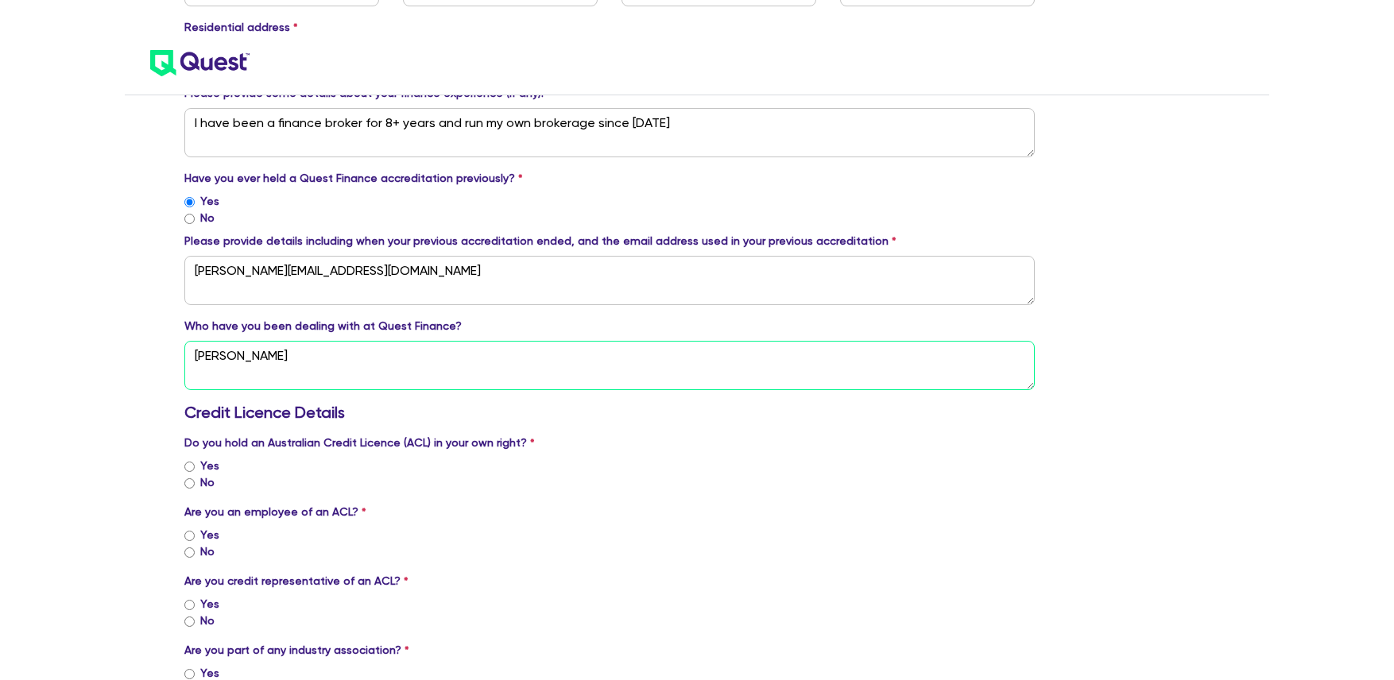
type textarea "Sam Millard"
click at [189, 478] on input "No" at bounding box center [189, 483] width 10 height 10
radio input "true"
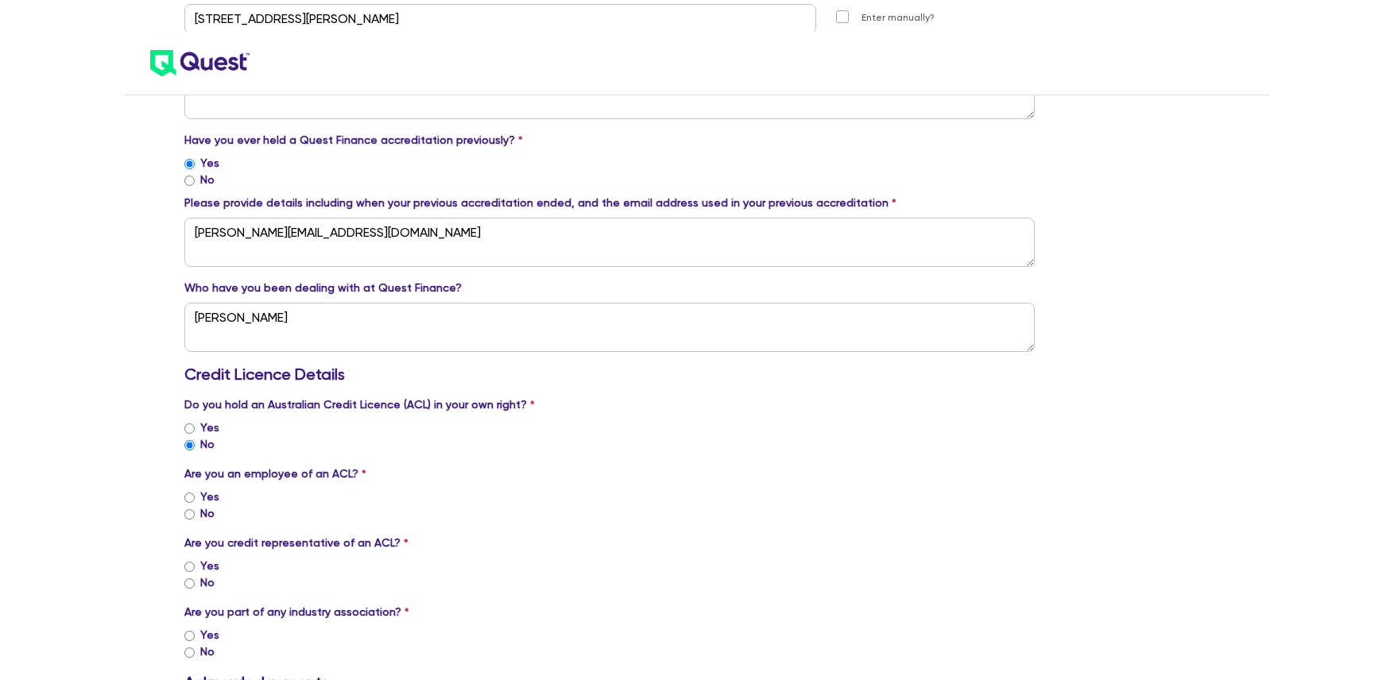
scroll to position [865, 0]
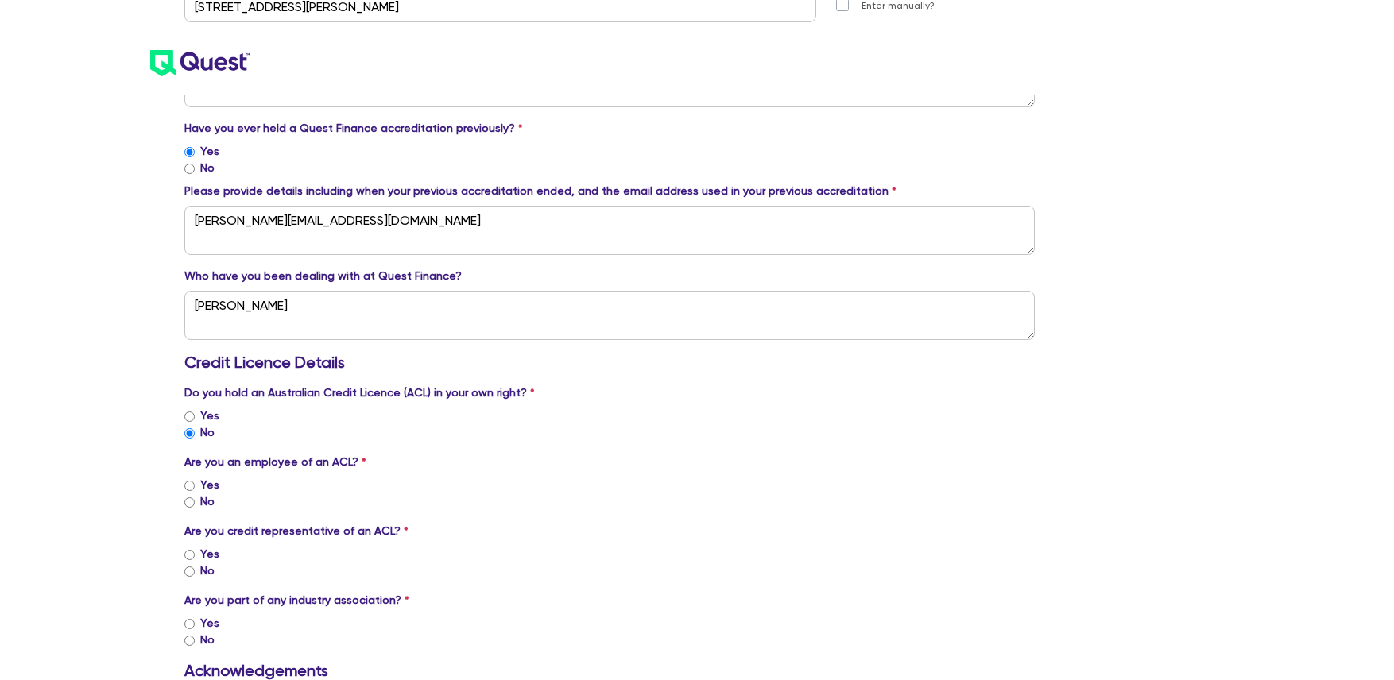
click at [192, 497] on input "No" at bounding box center [189, 502] width 10 height 10
radio input "true"
click at [190, 550] on input "Yes" at bounding box center [189, 555] width 10 height 10
radio input "true"
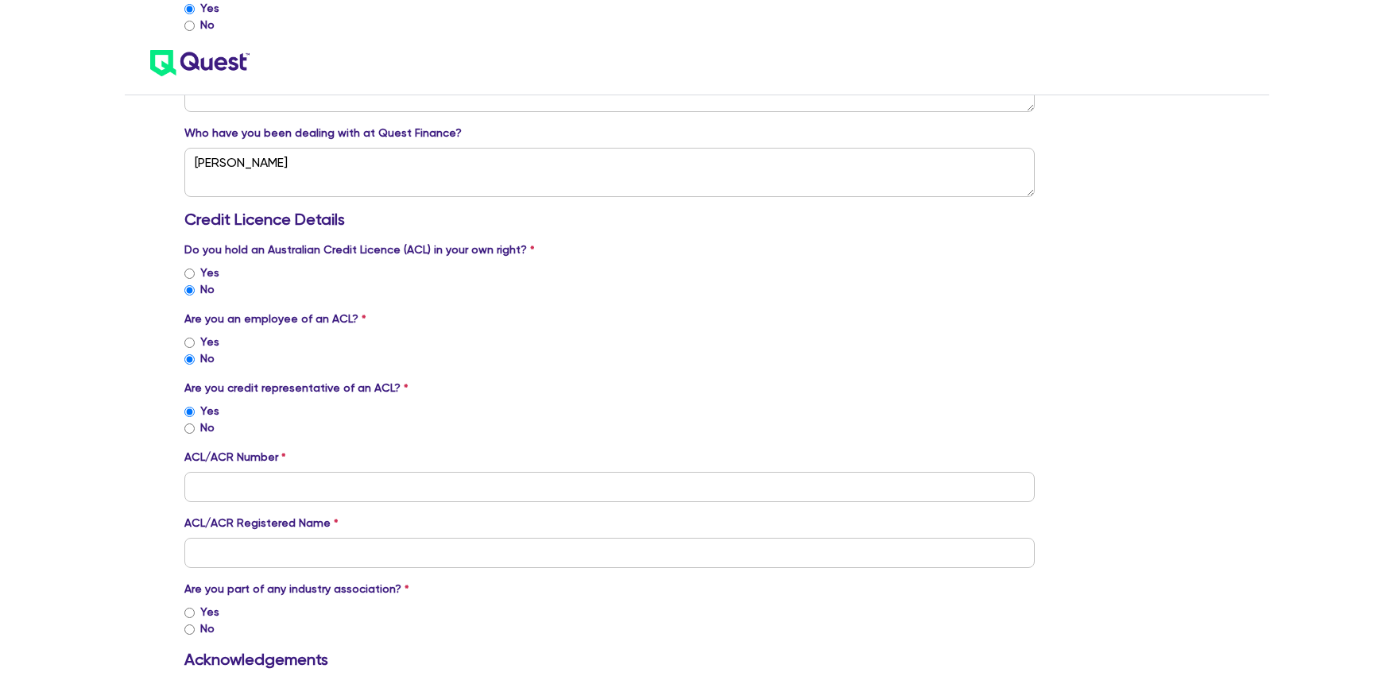
scroll to position [1025, 0]
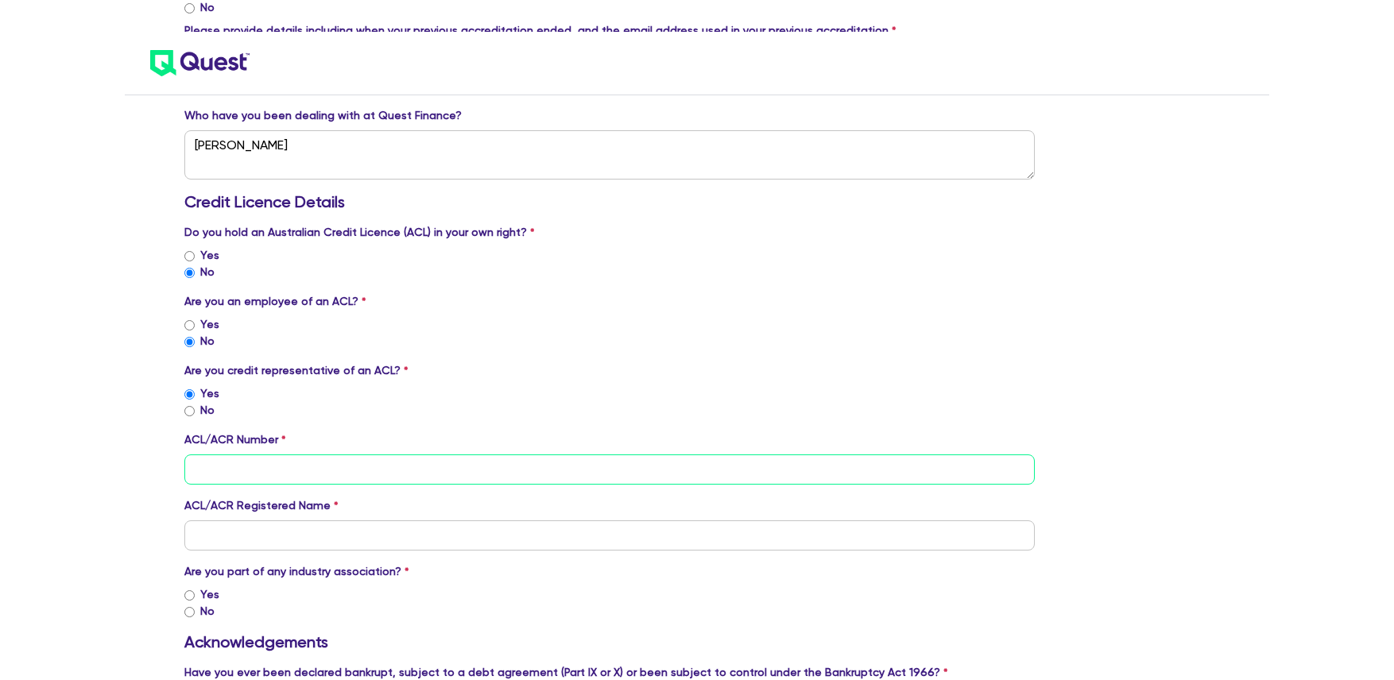
click at [259, 455] on input "tel" at bounding box center [609, 470] width 850 height 30
paste input "531146"
type input "531146"
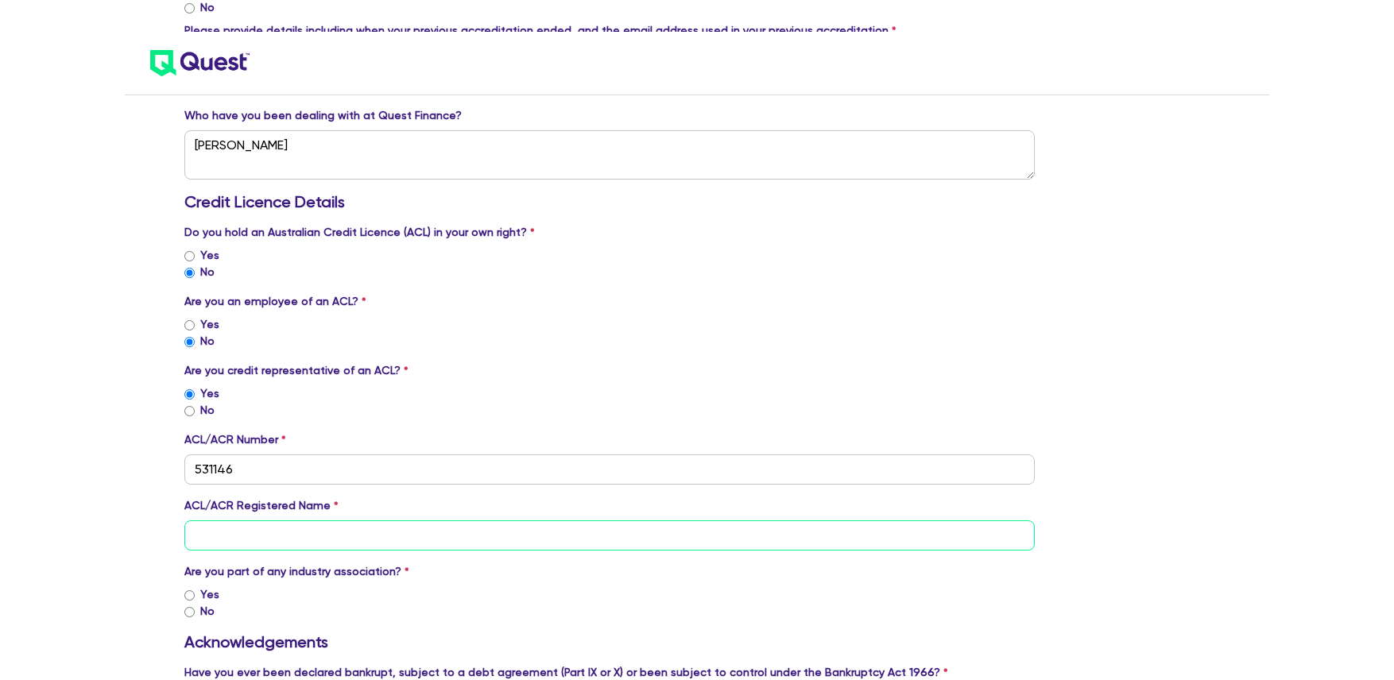
click at [264, 521] on input "text" at bounding box center [609, 536] width 850 height 30
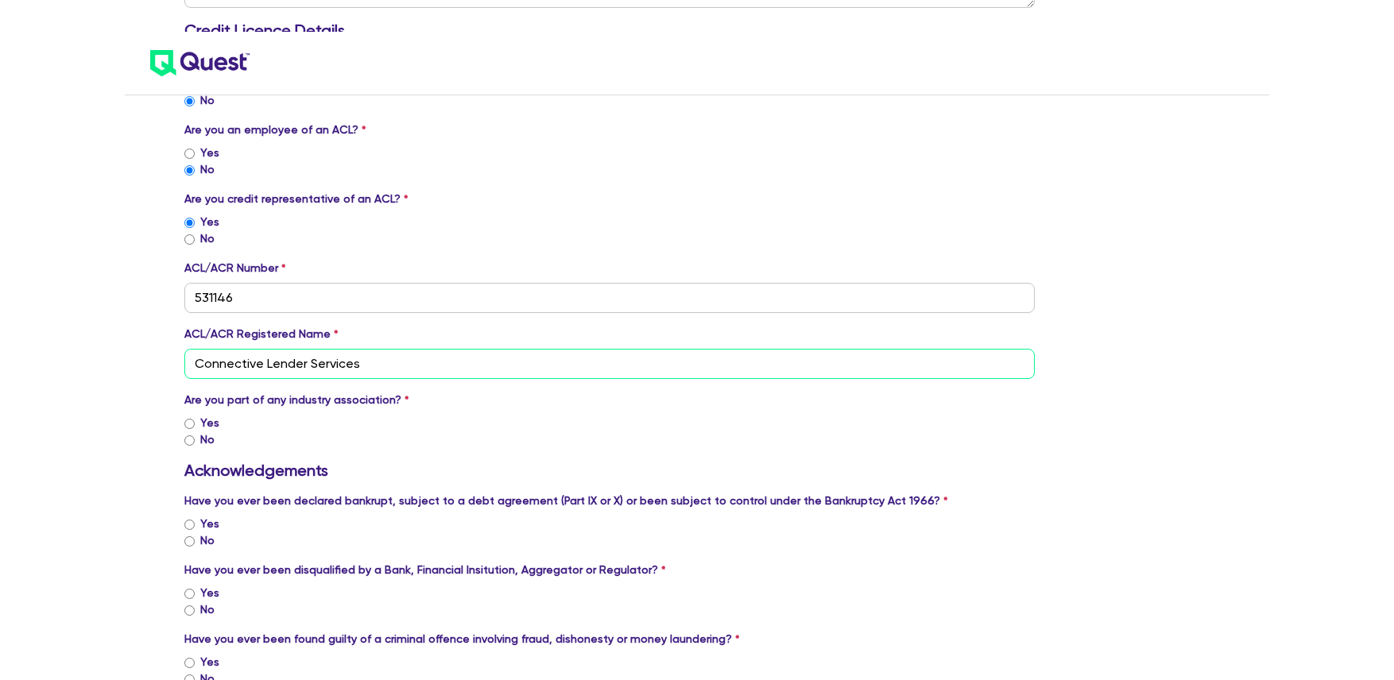
scroll to position [1199, 0]
type input "Connective Lender Services"
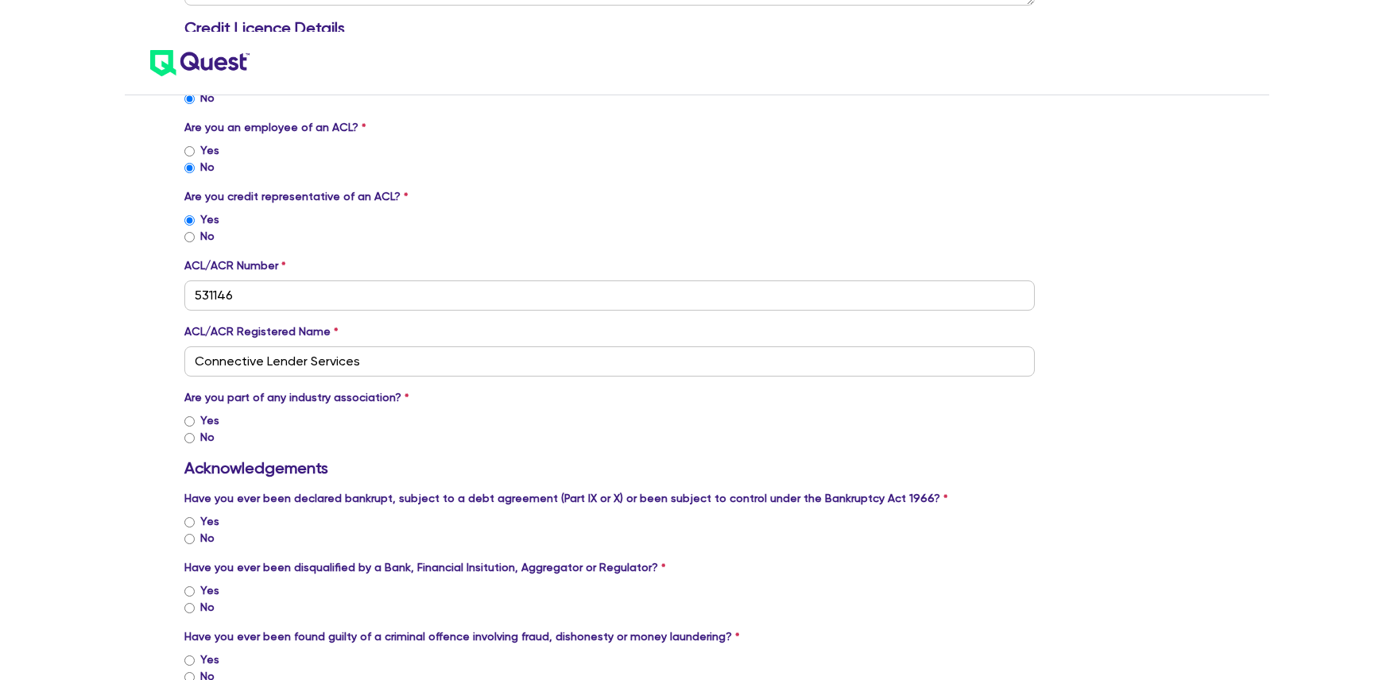
click at [195, 412] on div "Yes" at bounding box center [609, 420] width 850 height 17
click at [186, 416] on input "Yes" at bounding box center [189, 421] width 10 height 10
radio input "true"
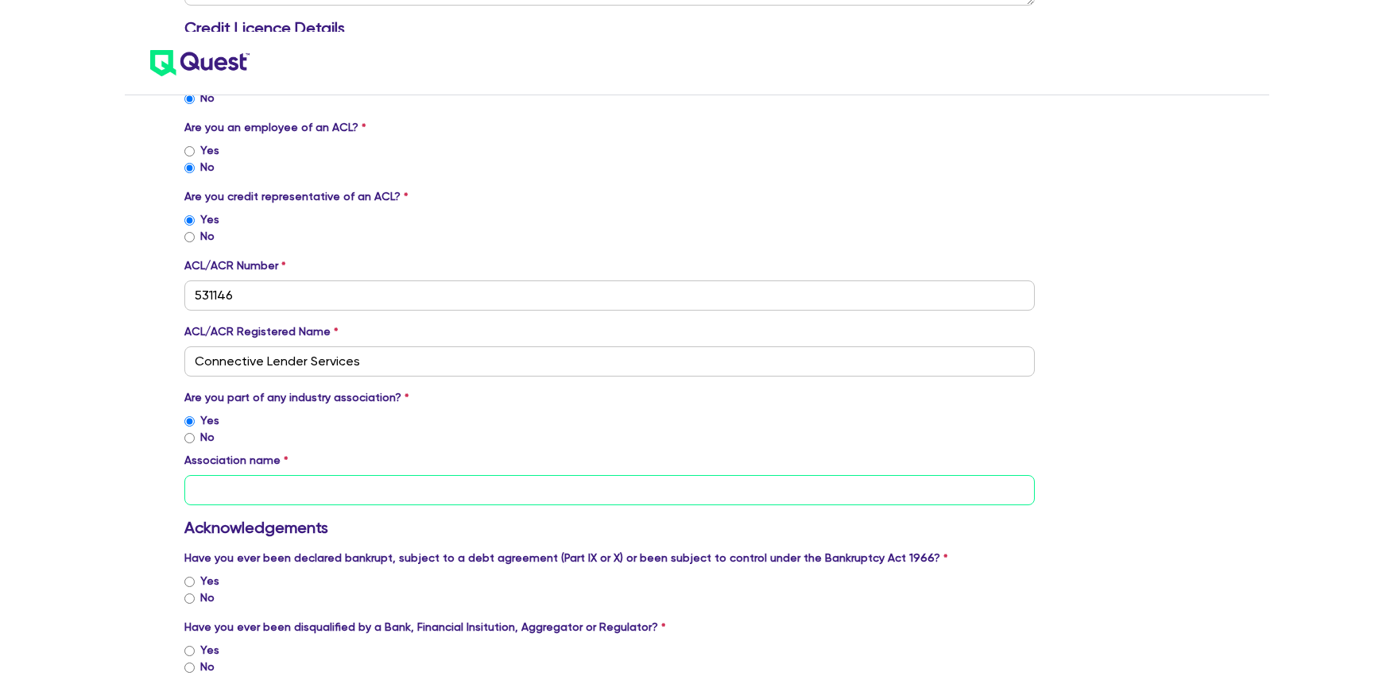
click at [324, 475] on input "text" at bounding box center [609, 490] width 850 height 30
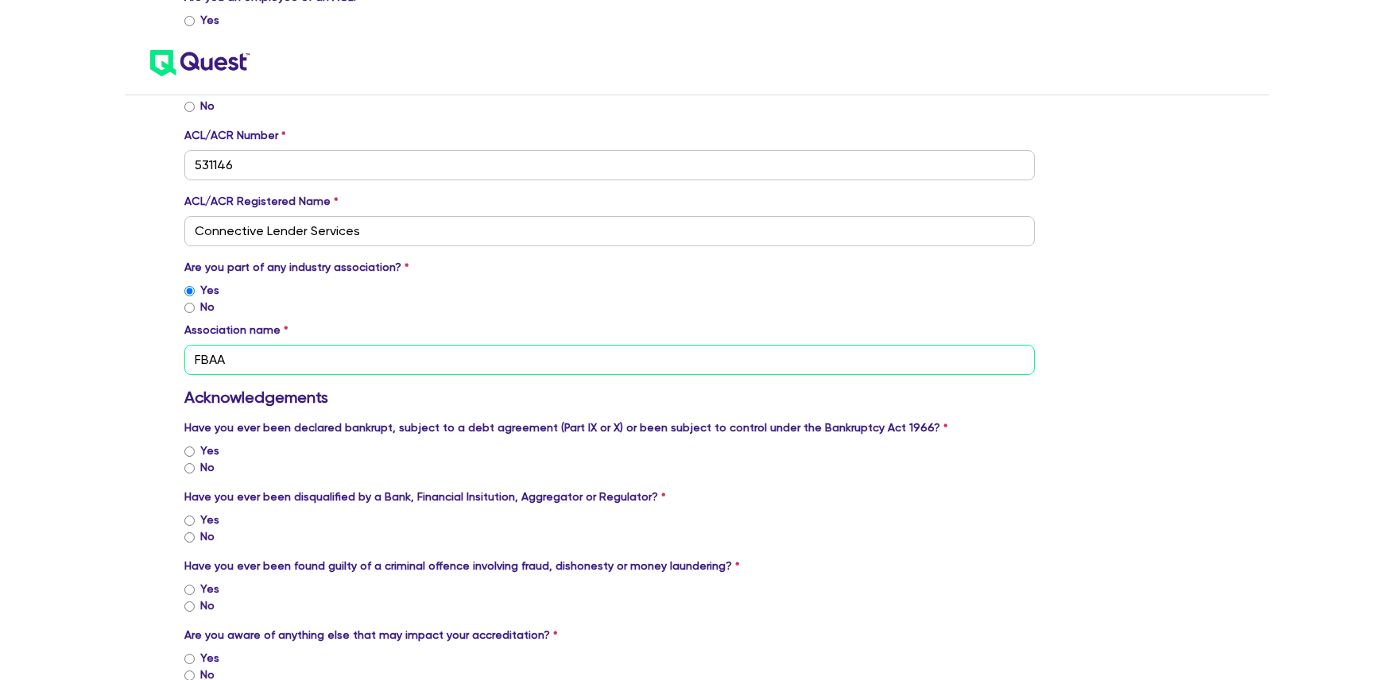
scroll to position [1338, 0]
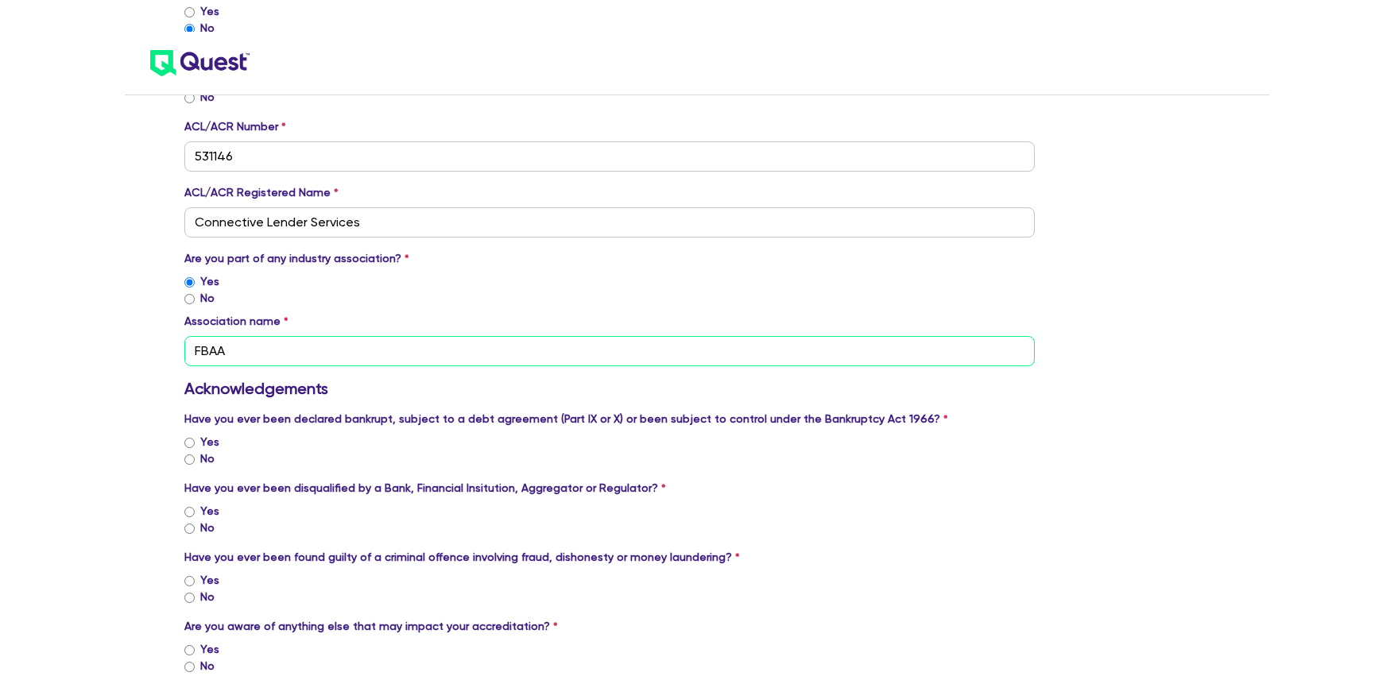
type input "FBAA"
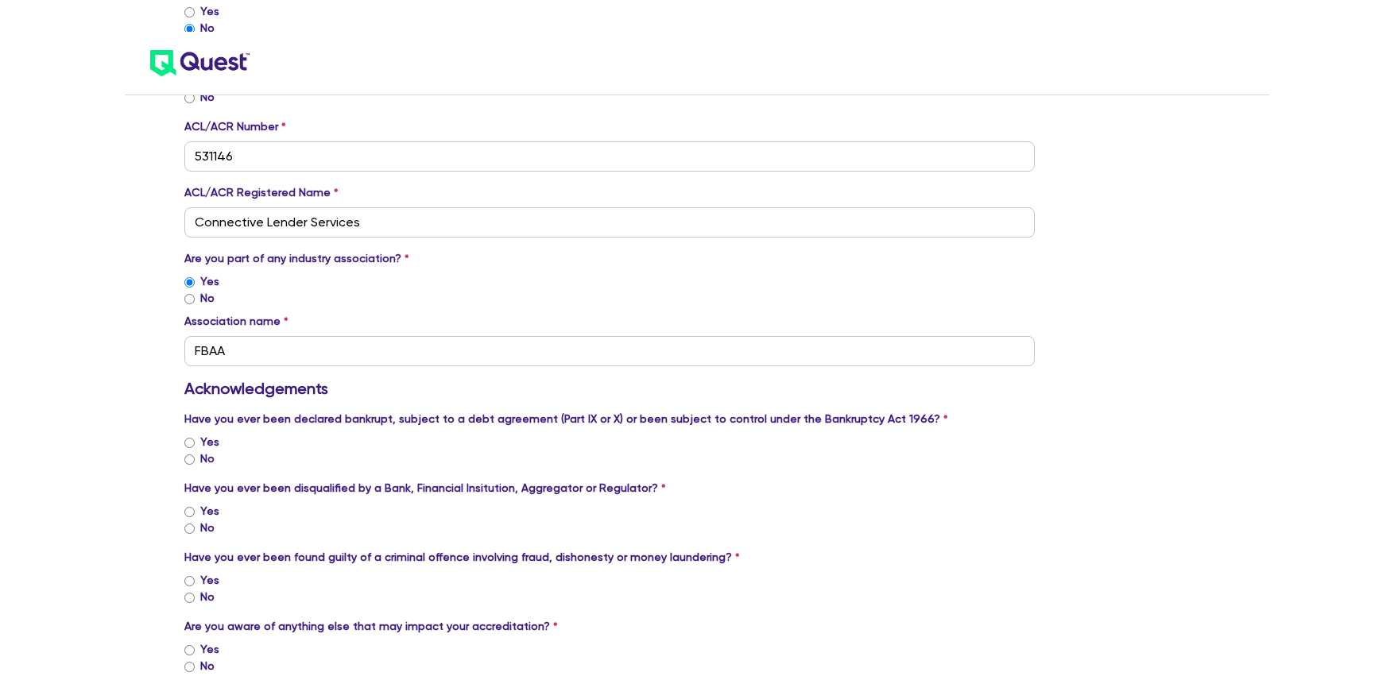
click at [192, 455] on input "No" at bounding box center [189, 460] width 10 height 10
radio input "true"
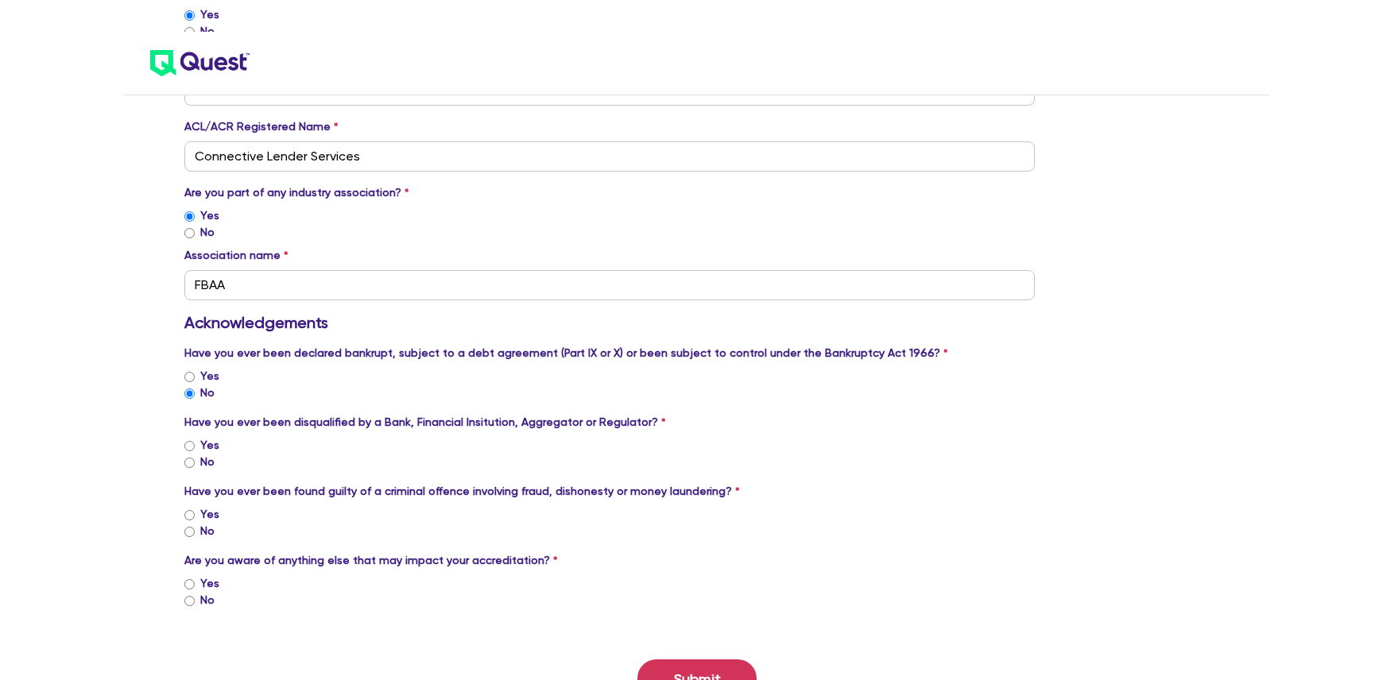
click at [187, 458] on input "No" at bounding box center [189, 463] width 10 height 10
radio input "true"
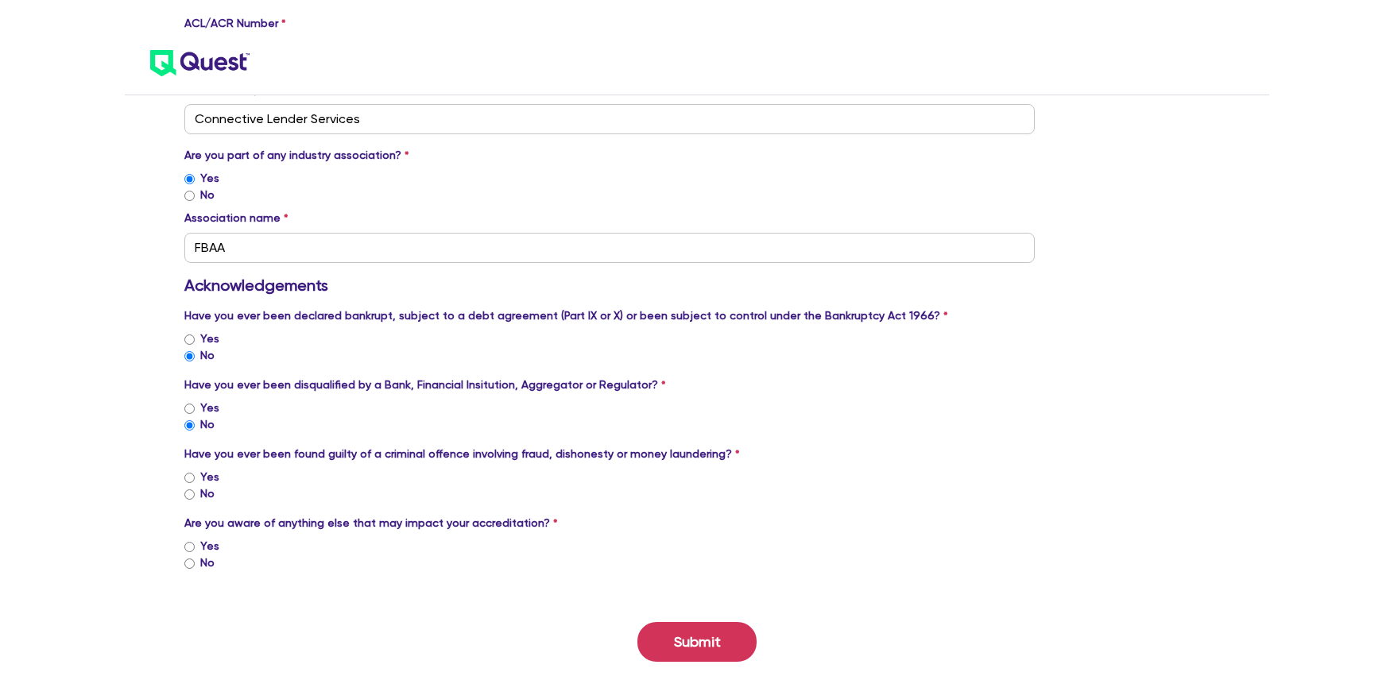
click at [188, 490] on input "No" at bounding box center [189, 495] width 10 height 10
radio input "true"
click at [188, 559] on input "No" at bounding box center [189, 564] width 10 height 10
radio input "true"
click at [724, 622] on button "Submit" at bounding box center [696, 642] width 119 height 40
